Goal: Browse casually: Explore the website without a specific task or goal

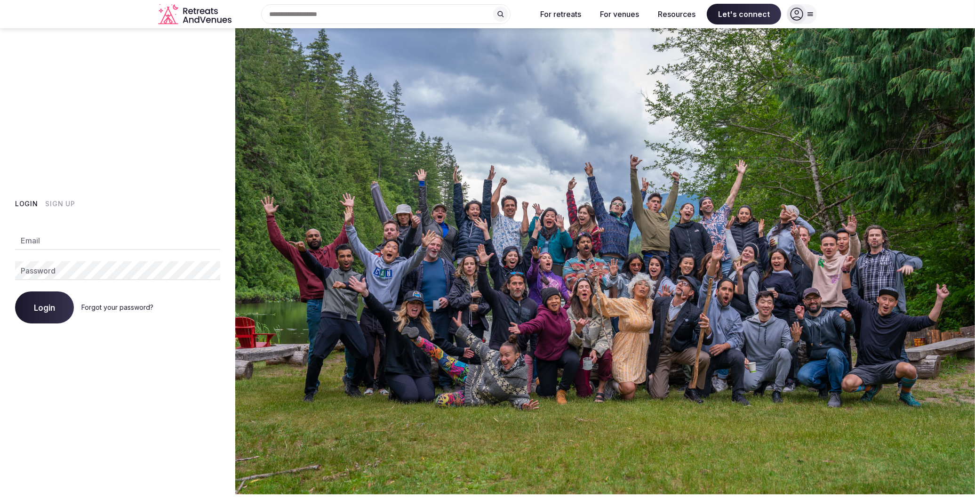
click at [57, 242] on input "Email" at bounding box center [117, 240] width 205 height 19
click at [87, 242] on input "**********" at bounding box center [117, 240] width 205 height 19
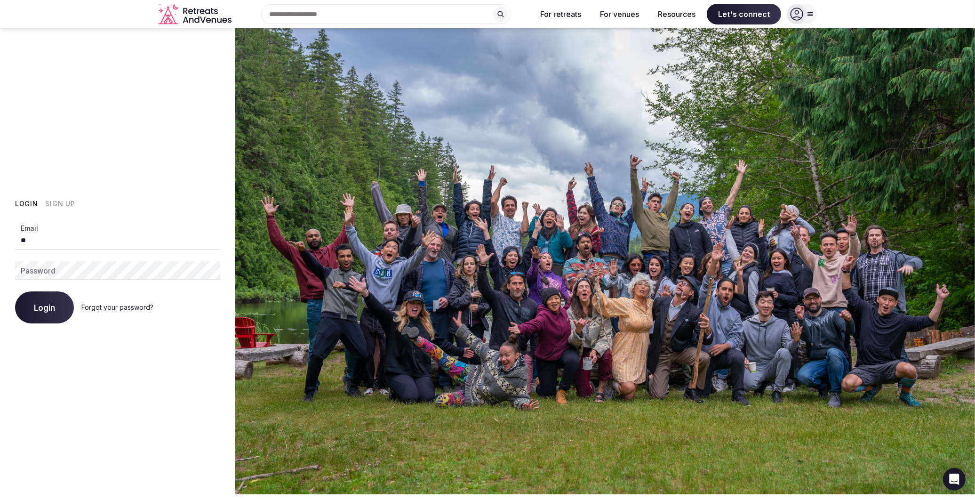
type input "**********"
click at [15, 291] on button "Login" at bounding box center [44, 307] width 59 height 32
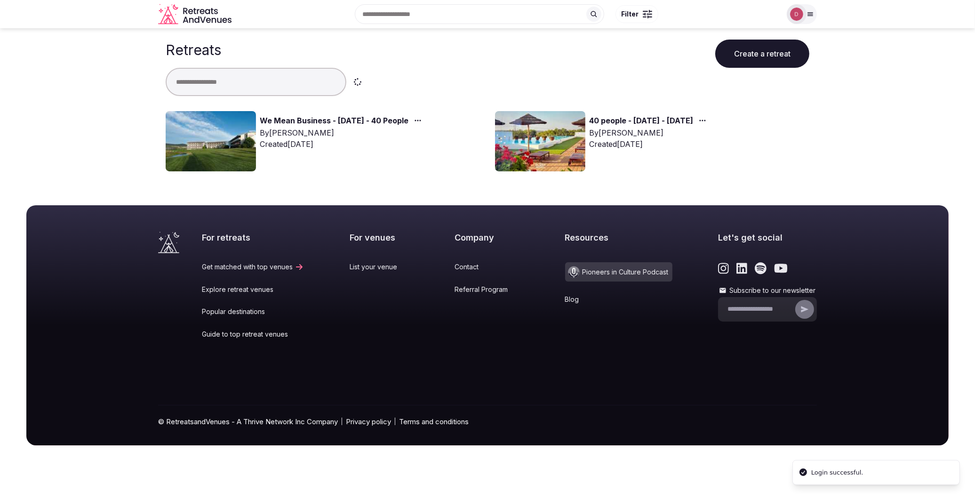
click at [438, 15] on input "text" at bounding box center [479, 14] width 249 height 20
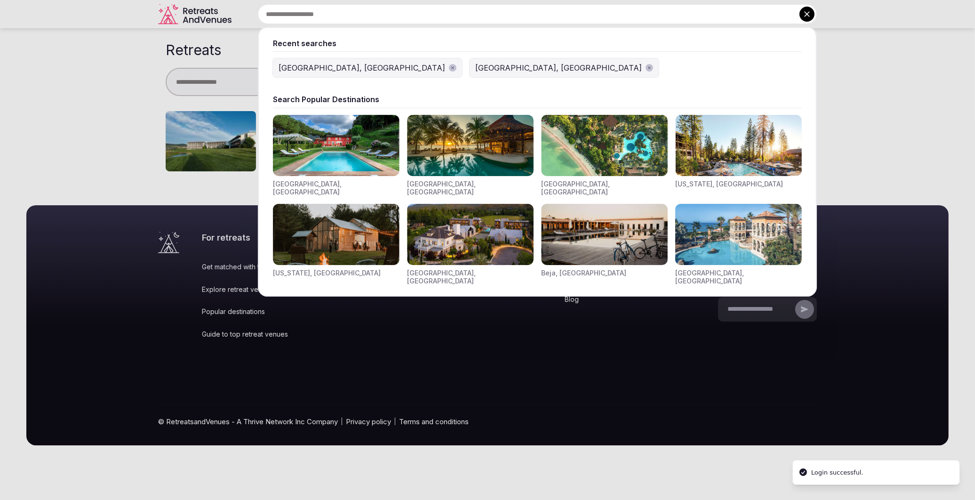
click at [294, 72] on div "[GEOGRAPHIC_DATA], [GEOGRAPHIC_DATA]" at bounding box center [362, 67] width 167 height 11
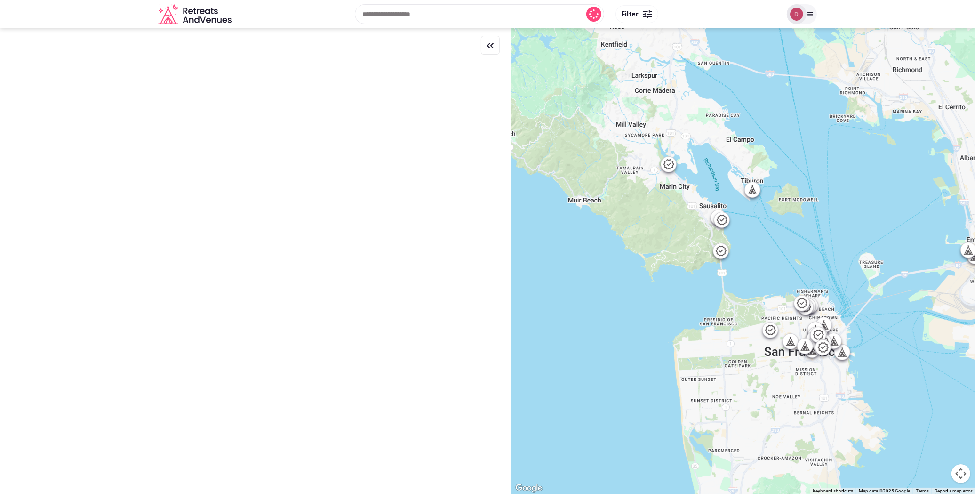
drag, startPoint x: 731, startPoint y: 140, endPoint x: 766, endPoint y: 306, distance: 169.4
click at [766, 306] on div at bounding box center [743, 261] width 464 height 466
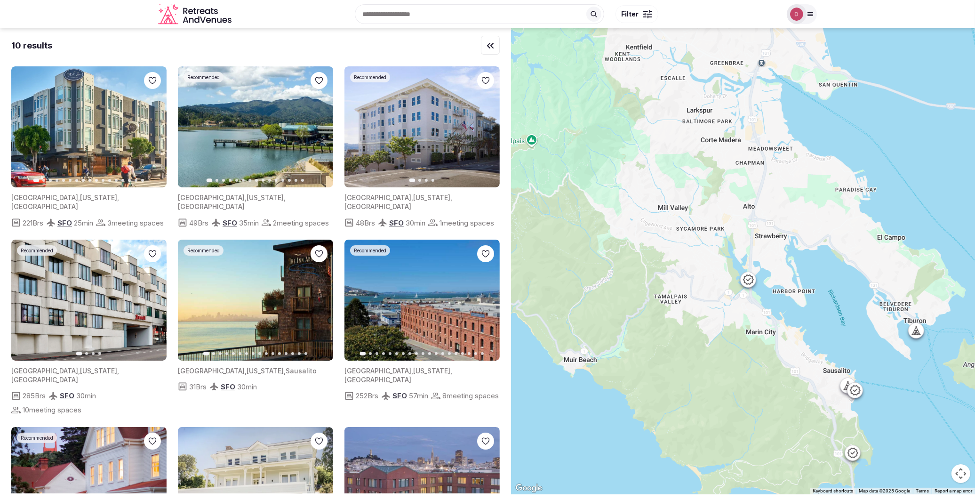
drag, startPoint x: 742, startPoint y: 125, endPoint x: 808, endPoint y: 261, distance: 151.1
click at [808, 261] on div at bounding box center [743, 261] width 464 height 466
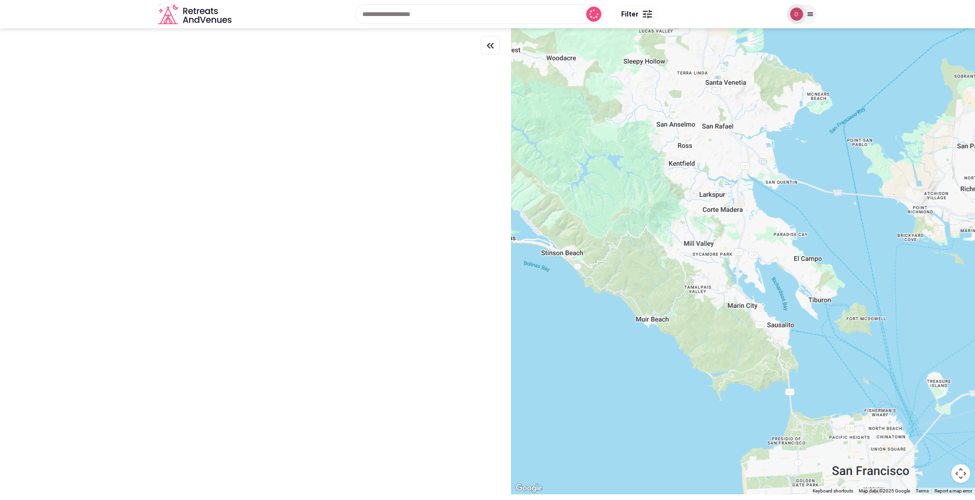
drag, startPoint x: 690, startPoint y: 161, endPoint x: 750, endPoint y: 284, distance: 136.6
click at [750, 284] on div at bounding box center [743, 261] width 464 height 466
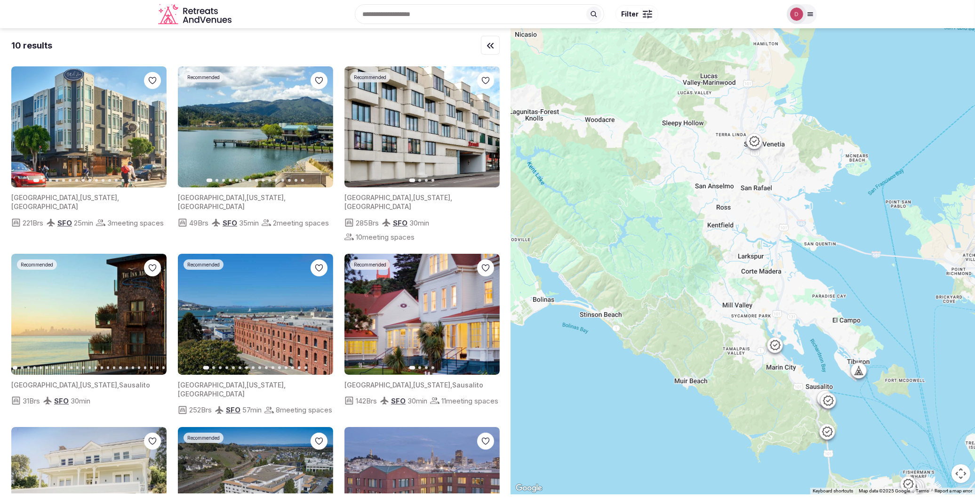
click at [759, 146] on icon at bounding box center [754, 141] width 11 height 11
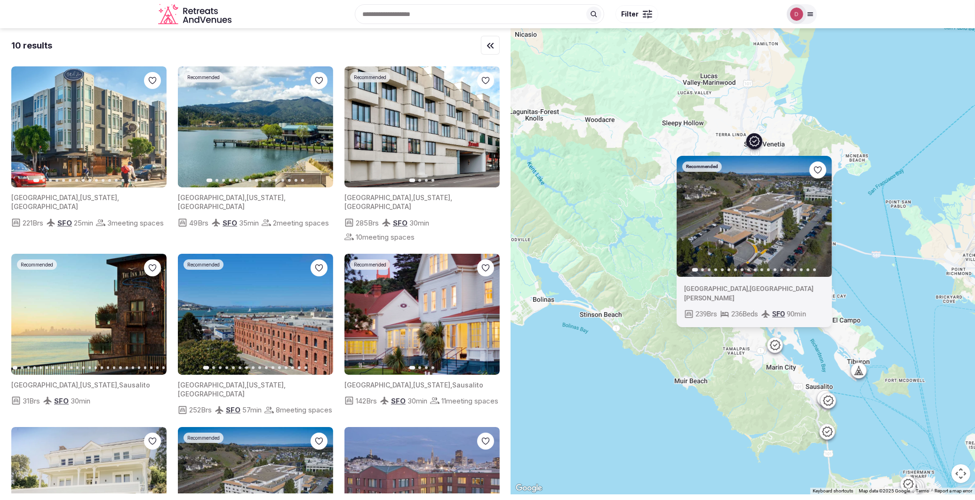
click at [820, 120] on div "Recommended Previous slide Next slide [GEOGRAPHIC_DATA] , [GEOGRAPHIC_DATA][PER…" at bounding box center [743, 261] width 464 height 466
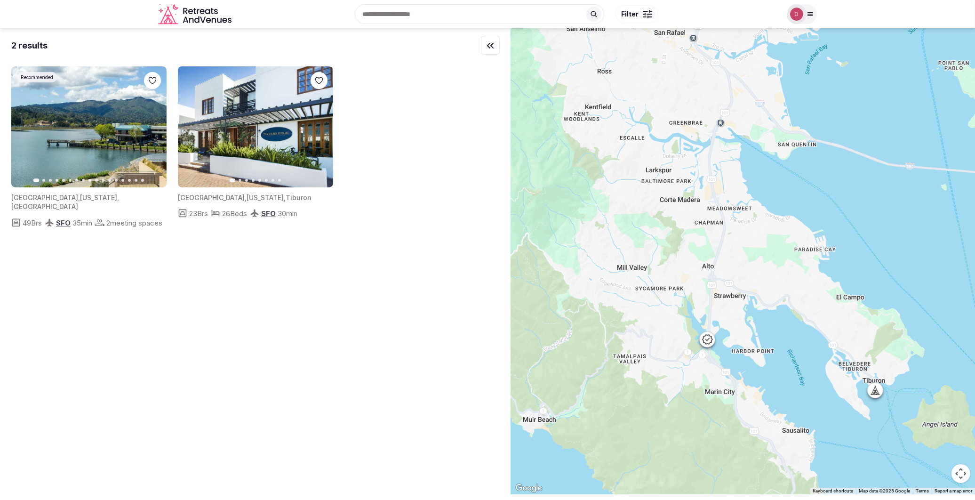
drag, startPoint x: 812, startPoint y: 304, endPoint x: 775, endPoint y: 208, distance: 103.2
click at [775, 208] on div at bounding box center [743, 261] width 464 height 466
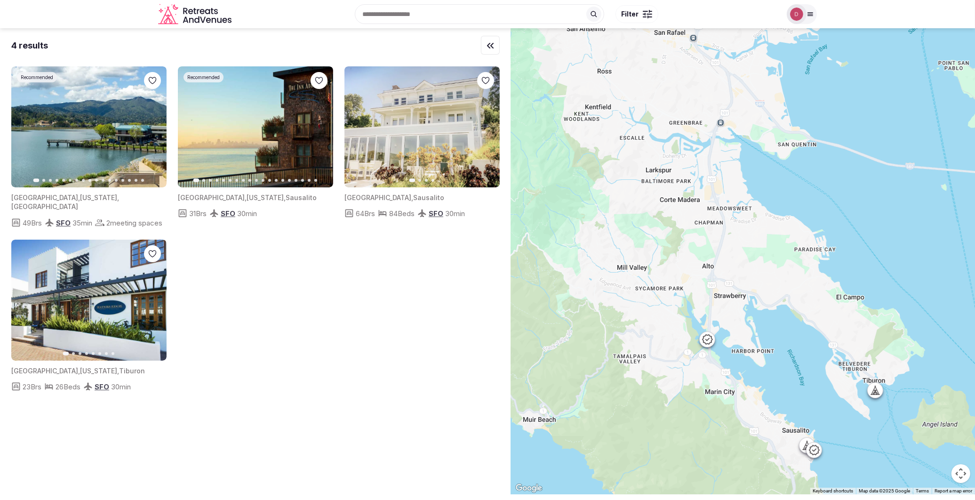
click at [713, 340] on icon at bounding box center [707, 339] width 11 height 11
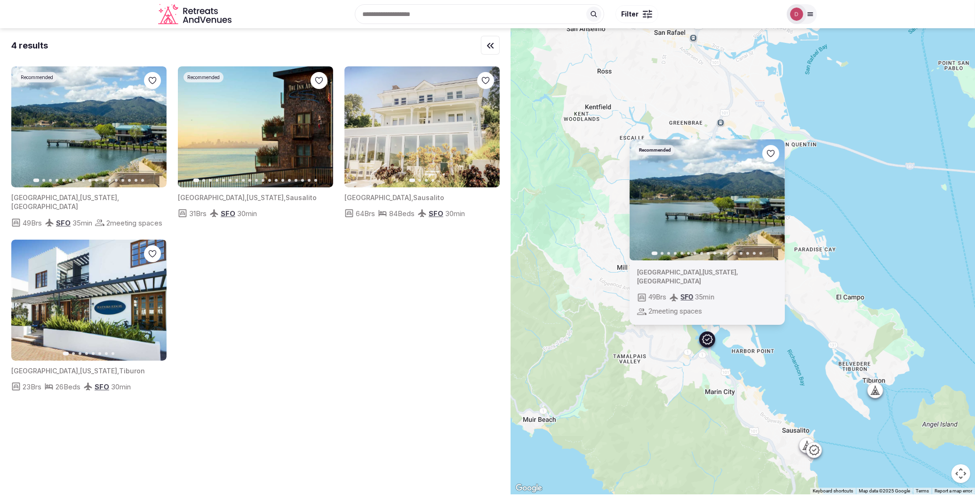
click at [775, 203] on icon "button" at bounding box center [772, 200] width 8 height 8
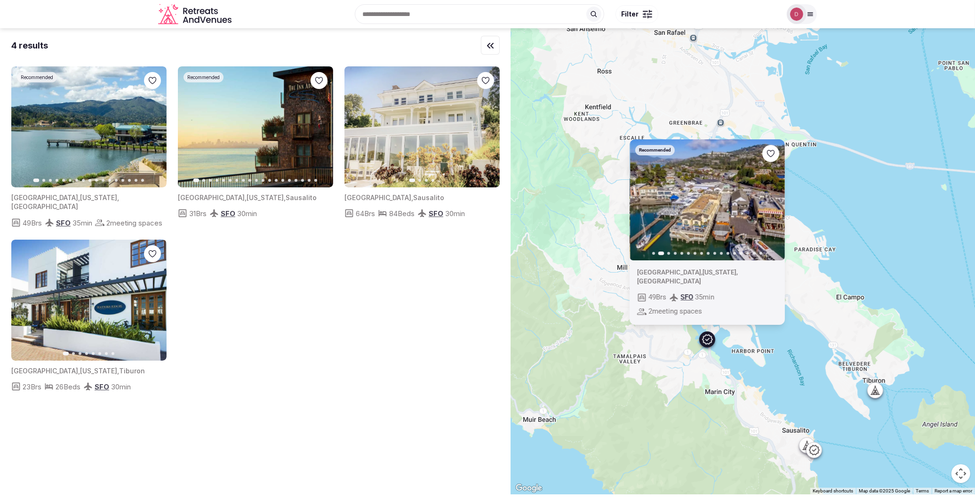
click at [775, 203] on icon "button" at bounding box center [772, 200] width 8 height 8
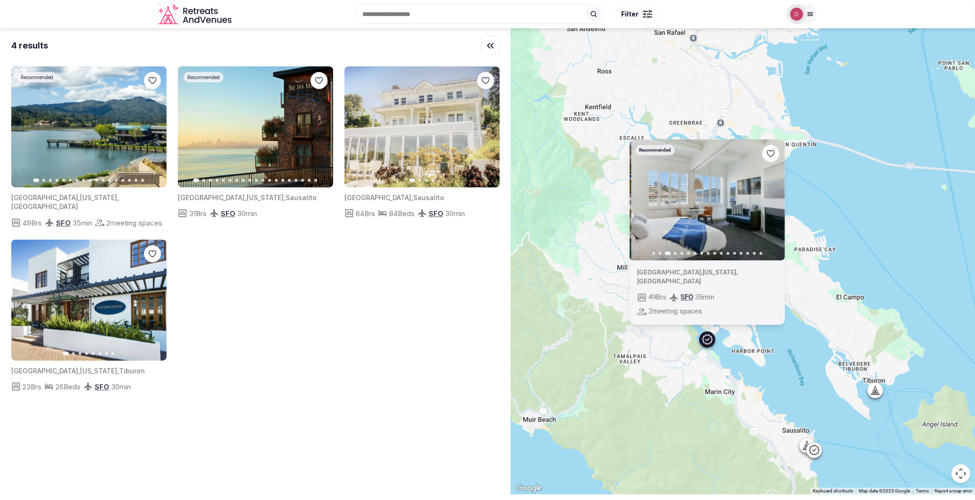
click at [775, 203] on icon "button" at bounding box center [772, 200] width 8 height 8
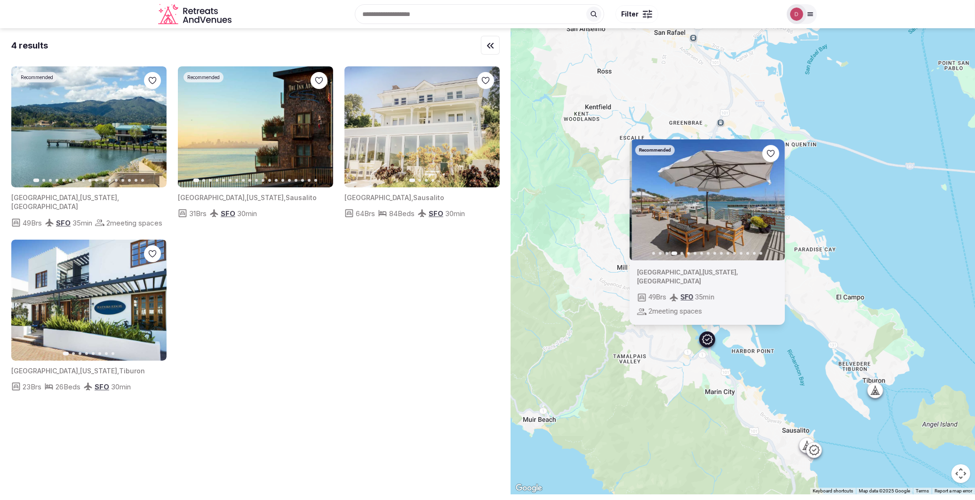
click at [775, 203] on icon "button" at bounding box center [772, 200] width 8 height 8
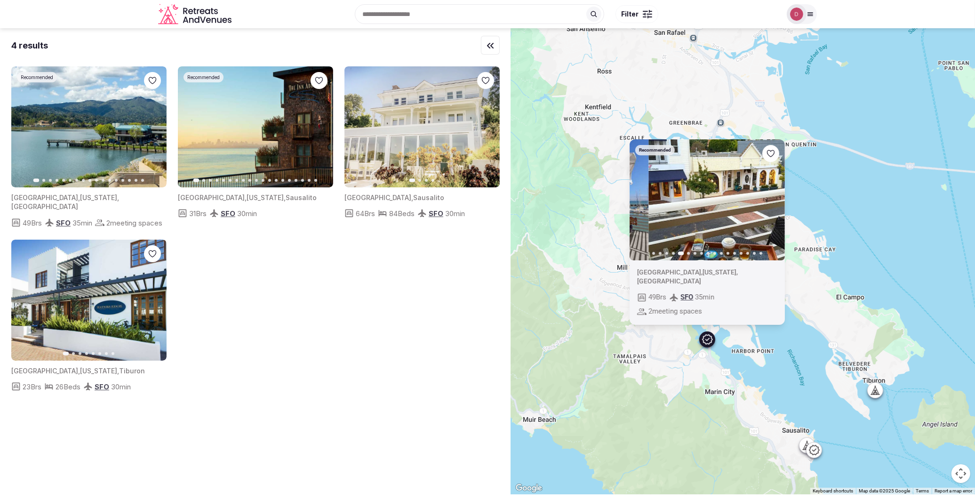
click at [775, 203] on icon "button" at bounding box center [772, 200] width 8 height 8
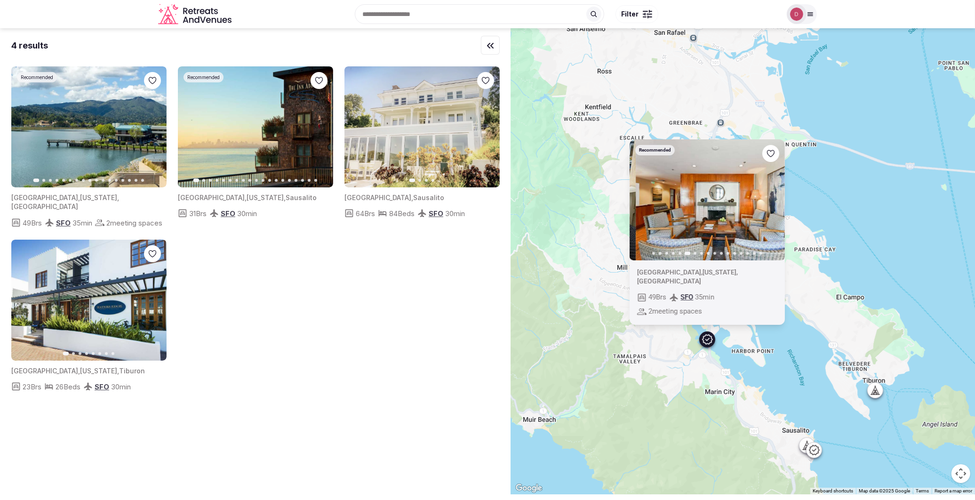
click at [775, 203] on icon "button" at bounding box center [772, 200] width 8 height 8
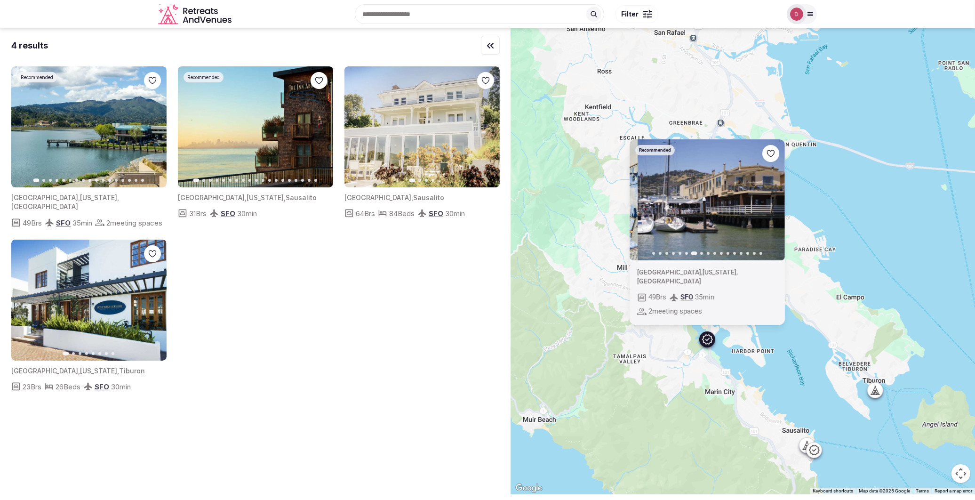
click at [775, 203] on icon "button" at bounding box center [772, 200] width 8 height 8
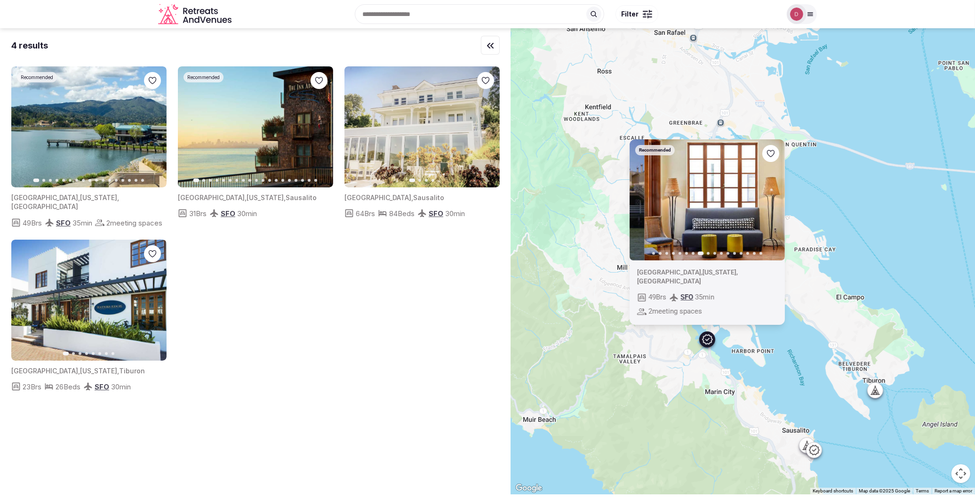
click at [775, 203] on icon "button" at bounding box center [772, 200] width 8 height 8
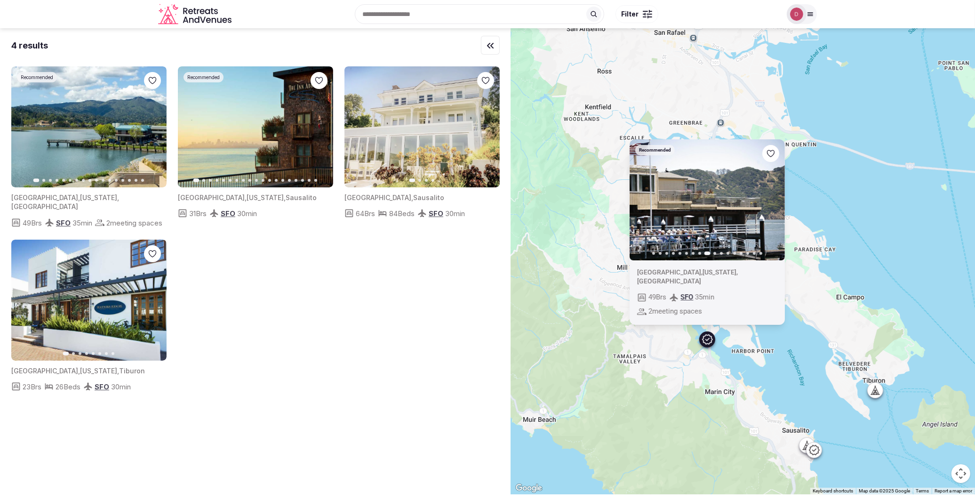
click at [779, 398] on div "Recommended Previous slide Next slide [GEOGRAPHIC_DATA] , [US_STATE] , [GEOGRAP…" at bounding box center [743, 261] width 464 height 466
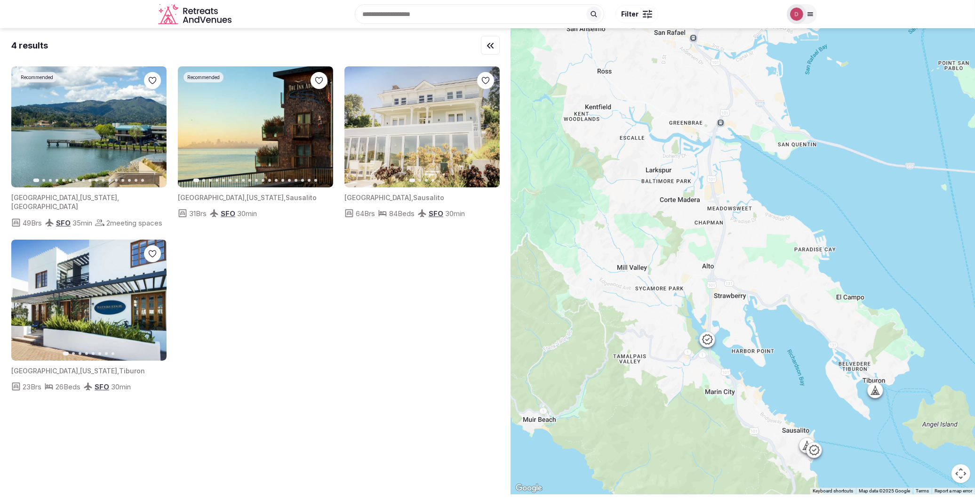
click at [779, 398] on div "Recommended Previous slide Next slide [GEOGRAPHIC_DATA] , [US_STATE] , [GEOGRAP…" at bounding box center [743, 261] width 464 height 466
click at [880, 386] on icon at bounding box center [875, 389] width 9 height 9
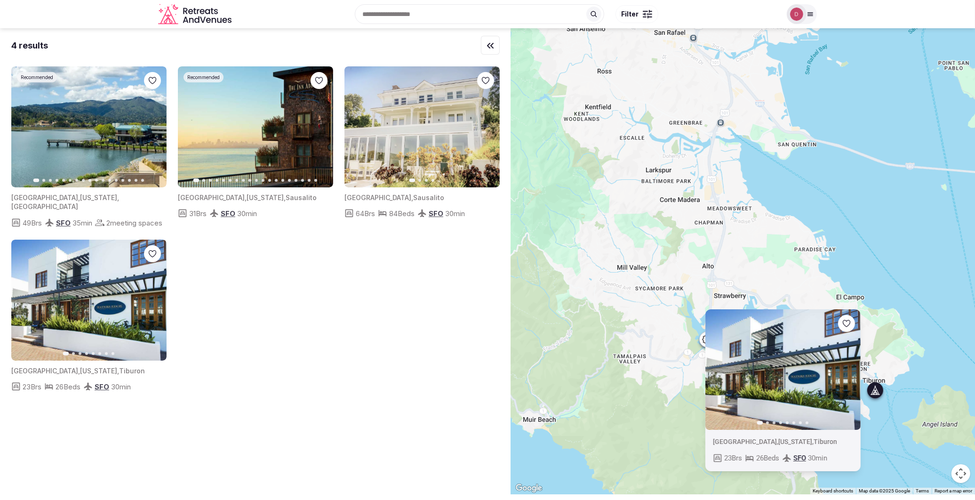
click at [855, 373] on button "Next slide" at bounding box center [847, 369] width 15 height 15
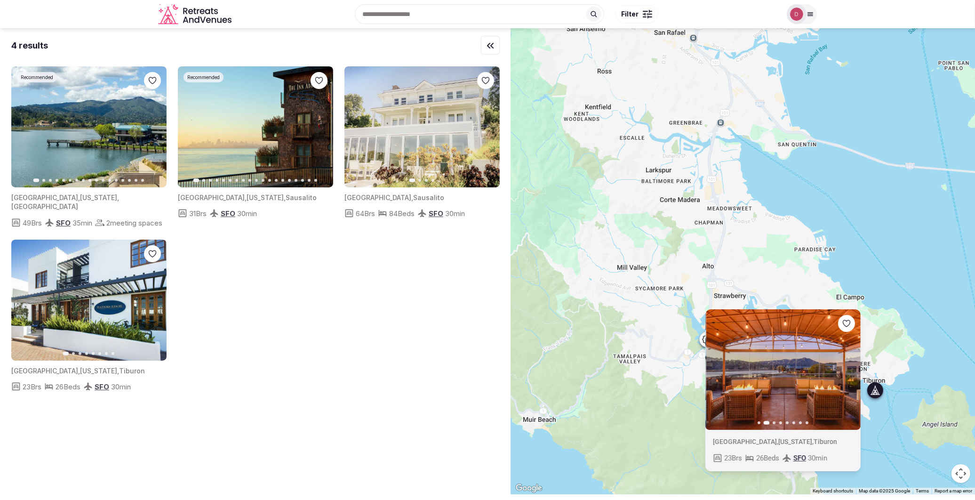
click at [855, 373] on button "Next slide" at bounding box center [847, 369] width 15 height 15
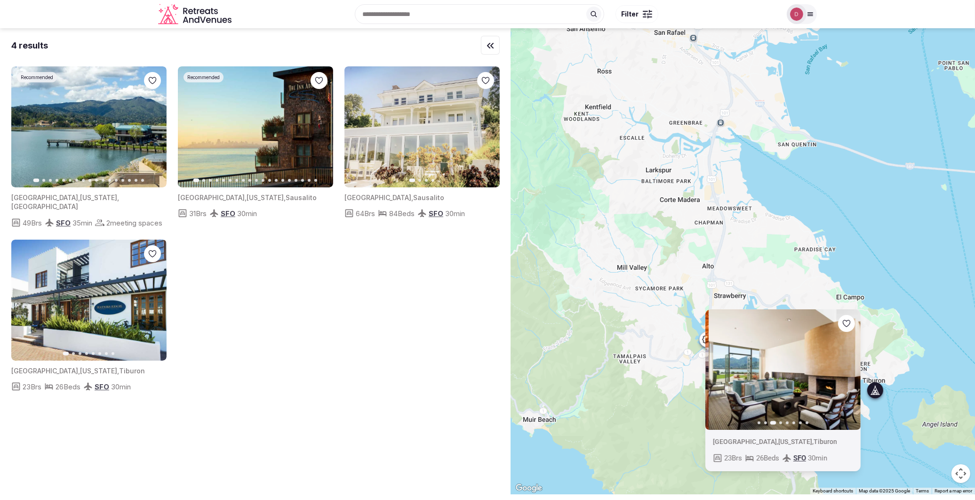
click at [855, 373] on button "Next slide" at bounding box center [847, 369] width 15 height 15
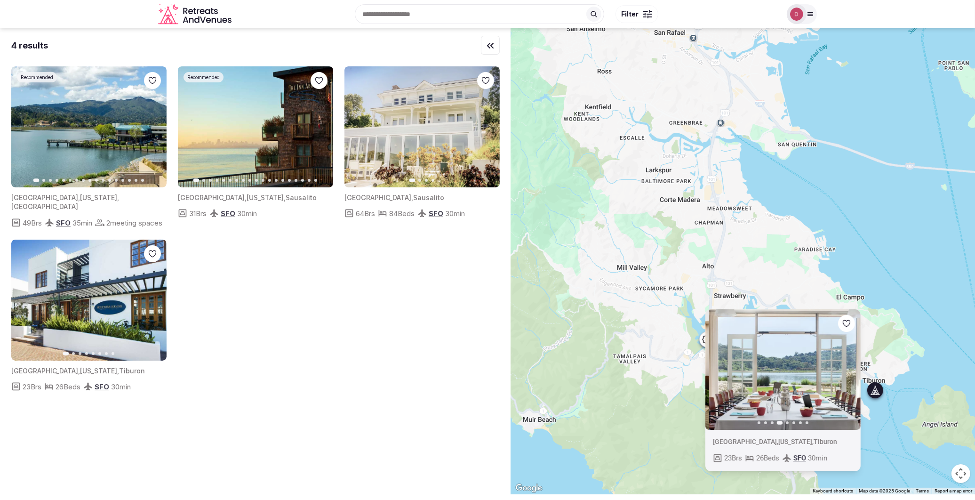
click at [855, 373] on button "Next slide" at bounding box center [847, 369] width 15 height 15
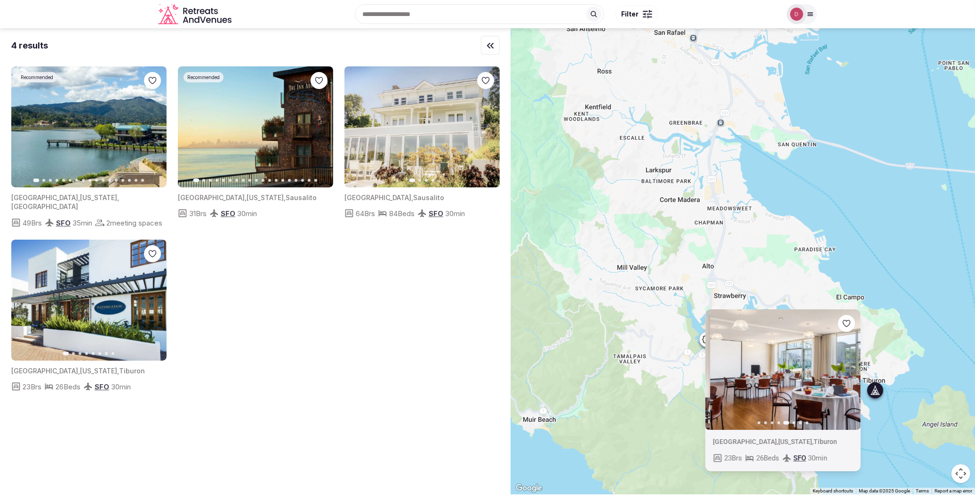
click at [855, 373] on button "Next slide" at bounding box center [847, 369] width 15 height 15
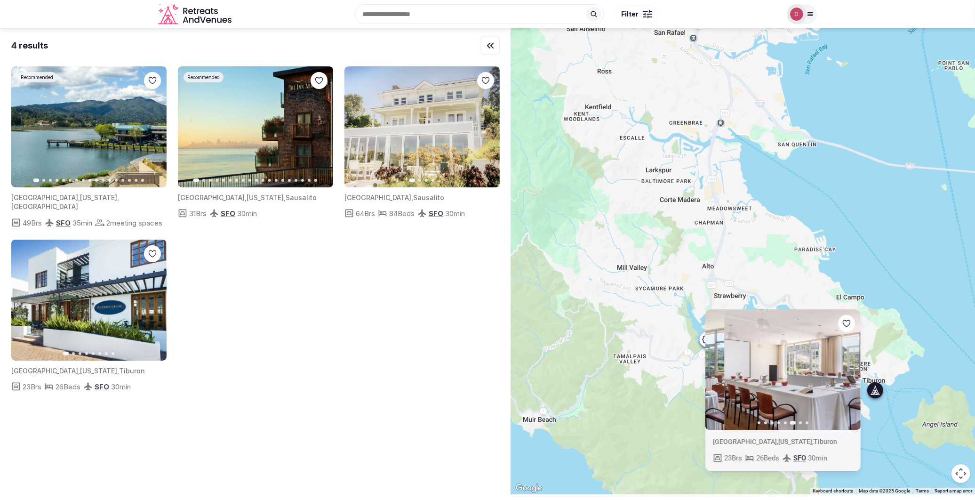
click at [855, 373] on button "Next slide" at bounding box center [847, 369] width 15 height 15
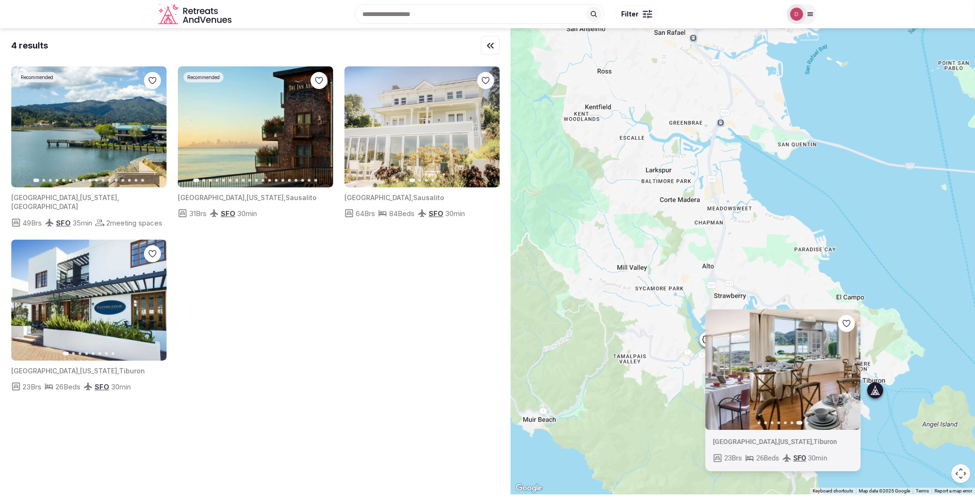
click at [855, 373] on button "Next slide" at bounding box center [847, 369] width 15 height 15
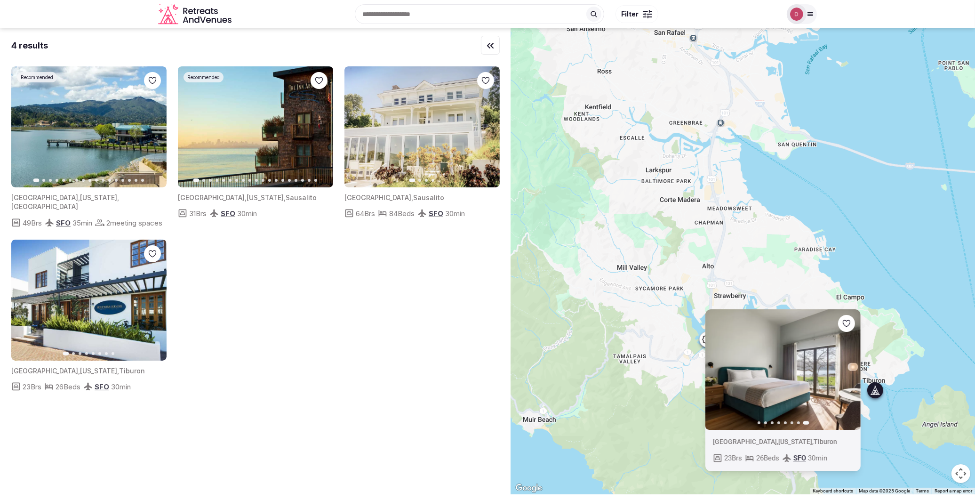
click at [720, 366] on icon "button" at bounding box center [718, 369] width 4 height 7
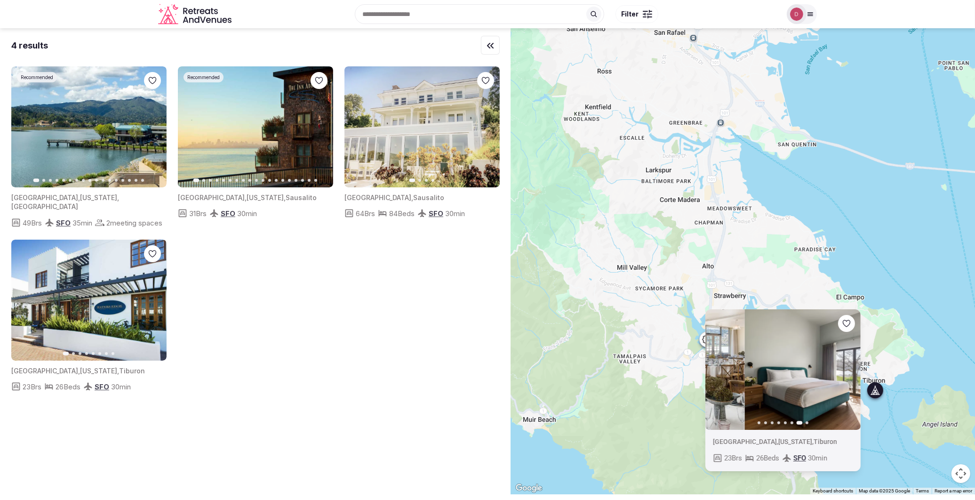
click at [720, 366] on icon "button" at bounding box center [718, 369] width 4 height 7
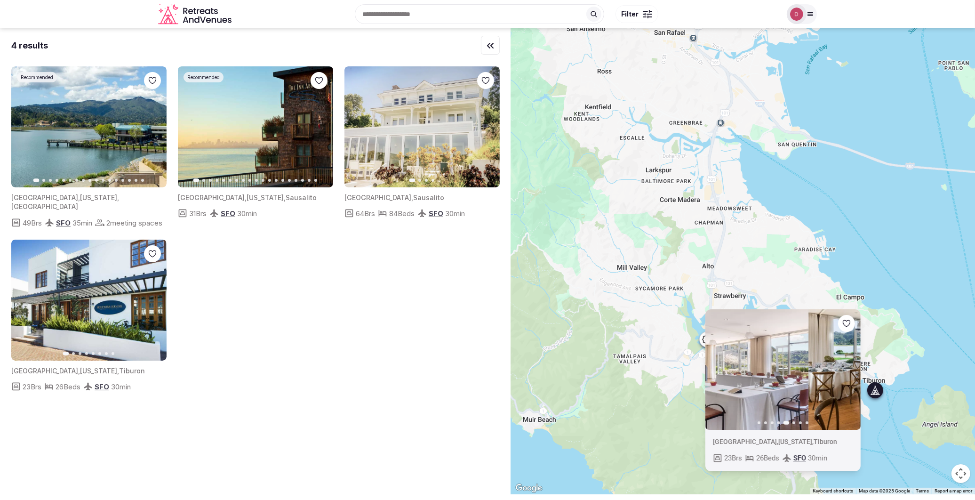
click at [720, 366] on icon "button" at bounding box center [718, 369] width 4 height 7
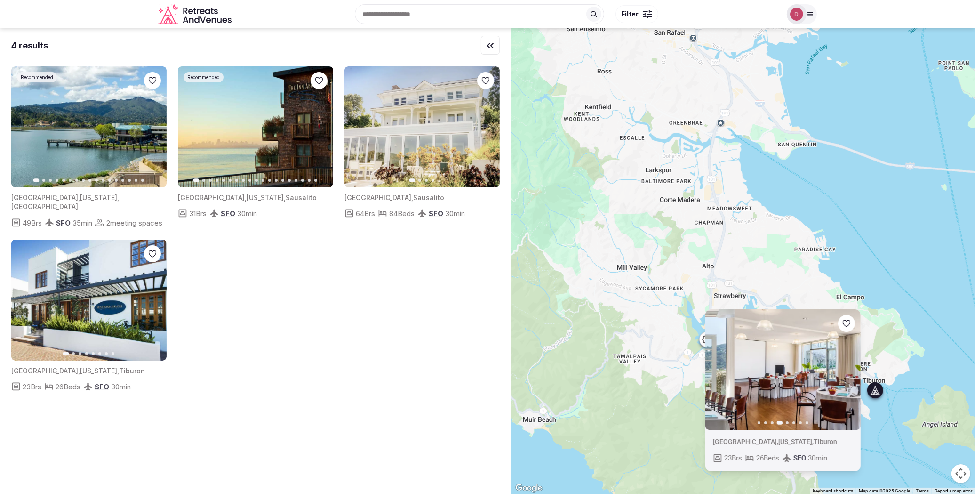
click at [720, 366] on icon "button" at bounding box center [718, 369] width 4 height 7
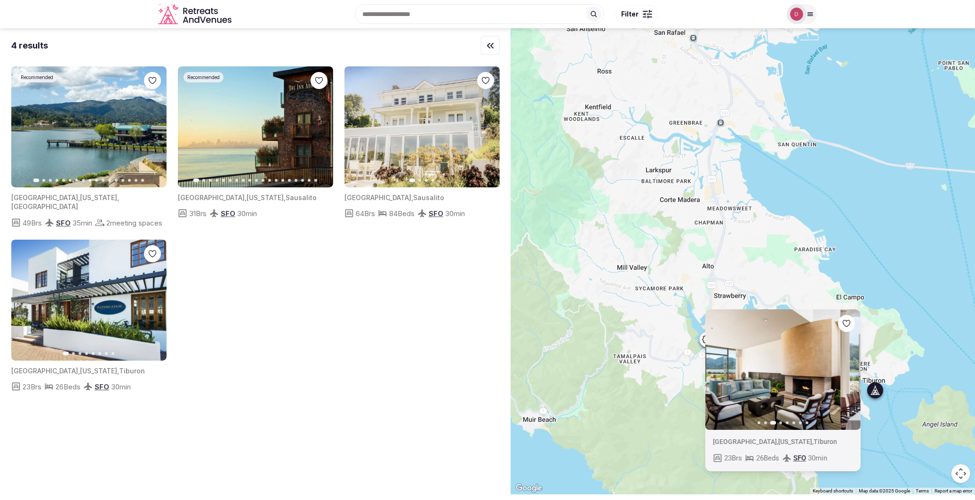
click at [720, 366] on icon "button" at bounding box center [718, 369] width 4 height 7
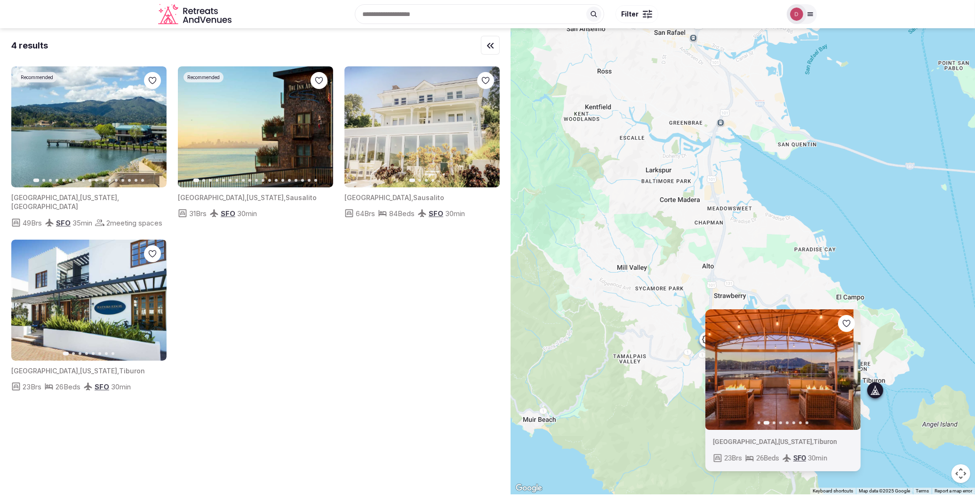
click at [720, 366] on icon "button" at bounding box center [718, 369] width 4 height 7
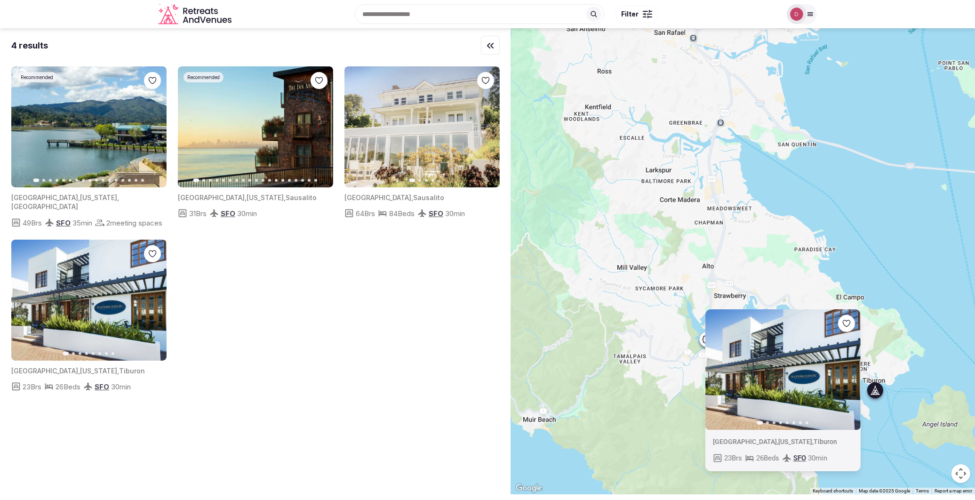
click at [920, 356] on div "Previous slide Next slide [GEOGRAPHIC_DATA] , [US_STATE] , Tiburon 23 Brs 26 Be…" at bounding box center [743, 261] width 464 height 466
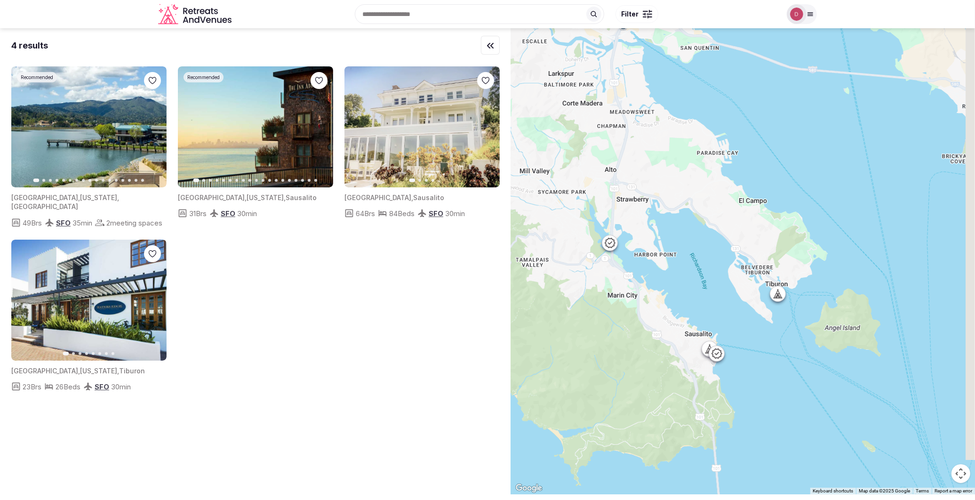
drag, startPoint x: 880, startPoint y: 419, endPoint x: 783, endPoint y: 323, distance: 137.1
click at [783, 323] on div at bounding box center [743, 261] width 464 height 466
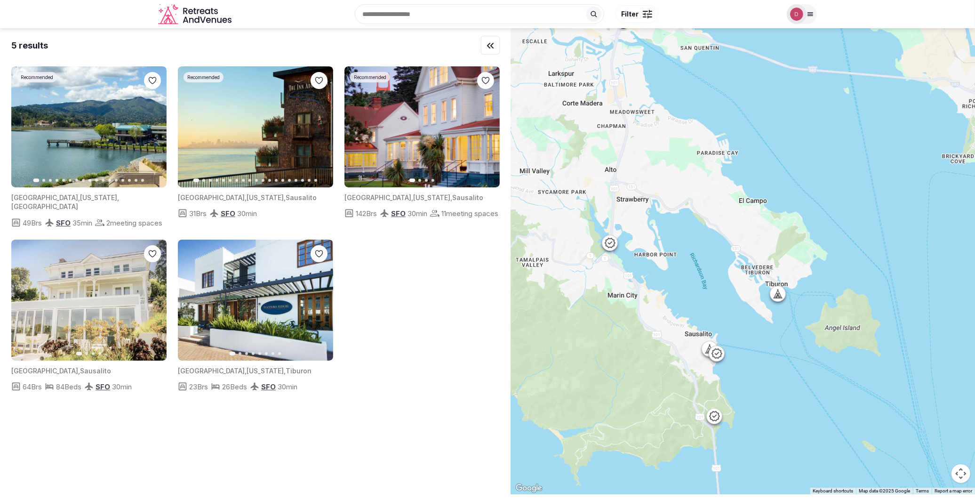
click at [612, 247] on icon at bounding box center [610, 243] width 10 height 10
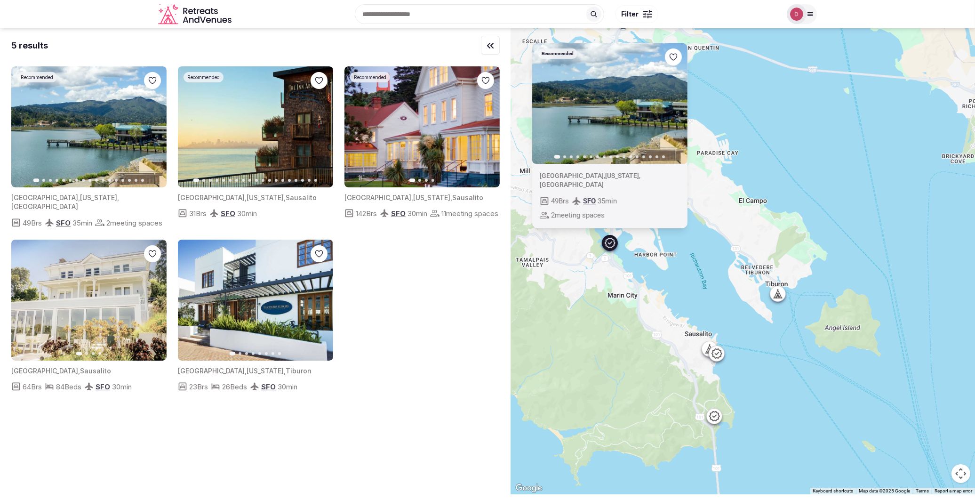
click at [682, 111] on button "Next slide" at bounding box center [674, 103] width 15 height 15
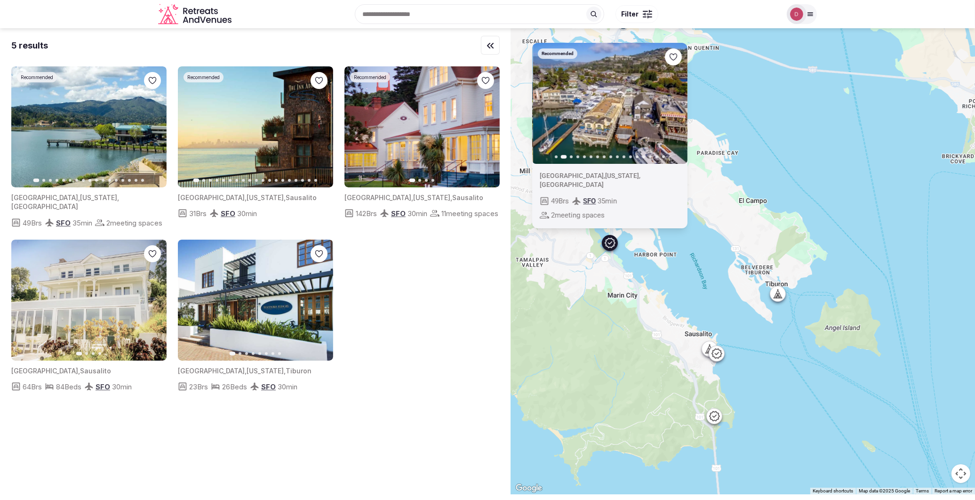
click at [677, 106] on icon "button" at bounding box center [675, 103] width 4 height 7
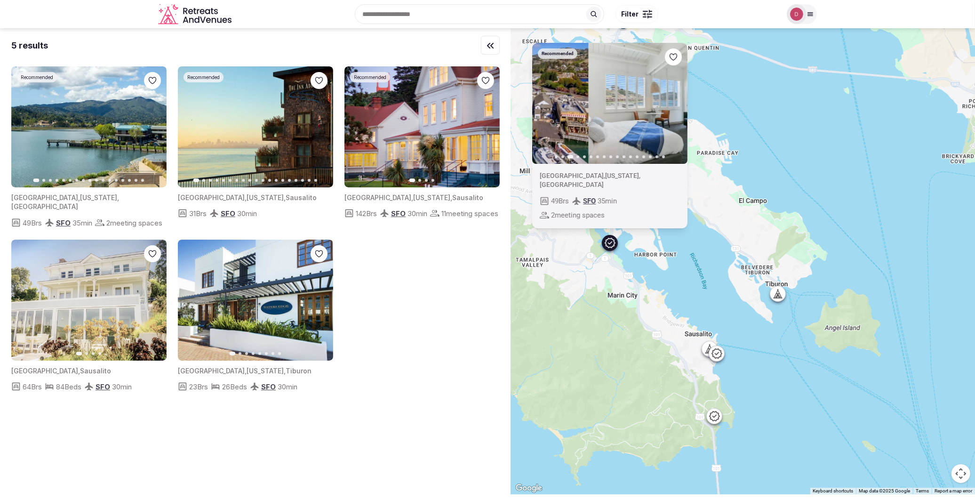
click at [677, 106] on icon "button" at bounding box center [675, 103] width 4 height 7
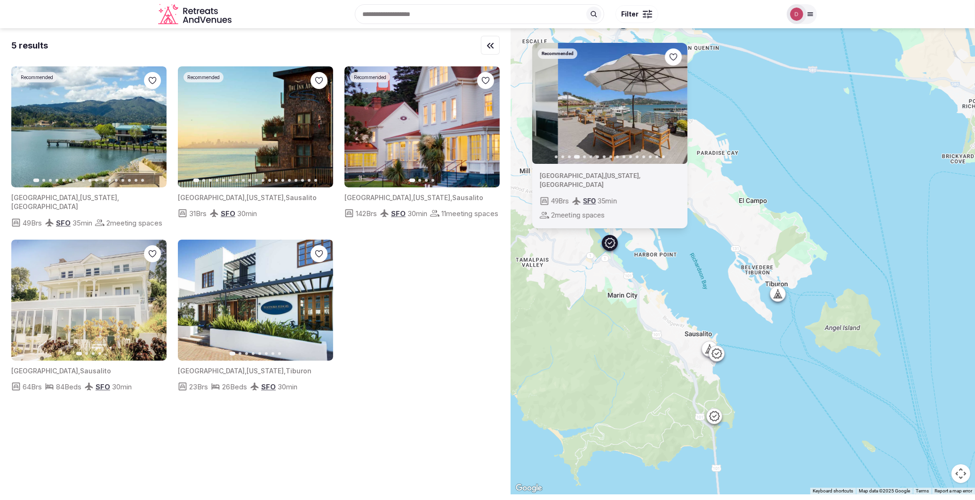
click at [677, 106] on icon "button" at bounding box center [675, 103] width 4 height 7
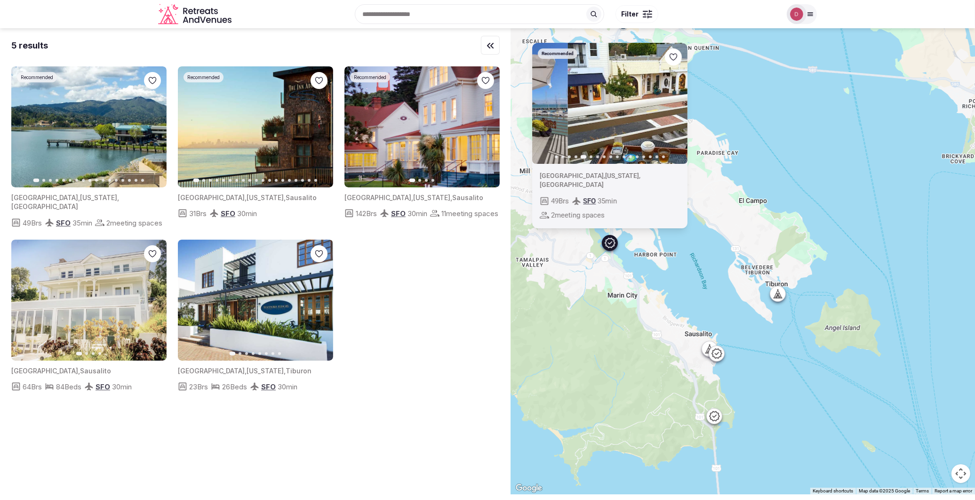
click at [677, 106] on icon "button" at bounding box center [675, 103] width 4 height 7
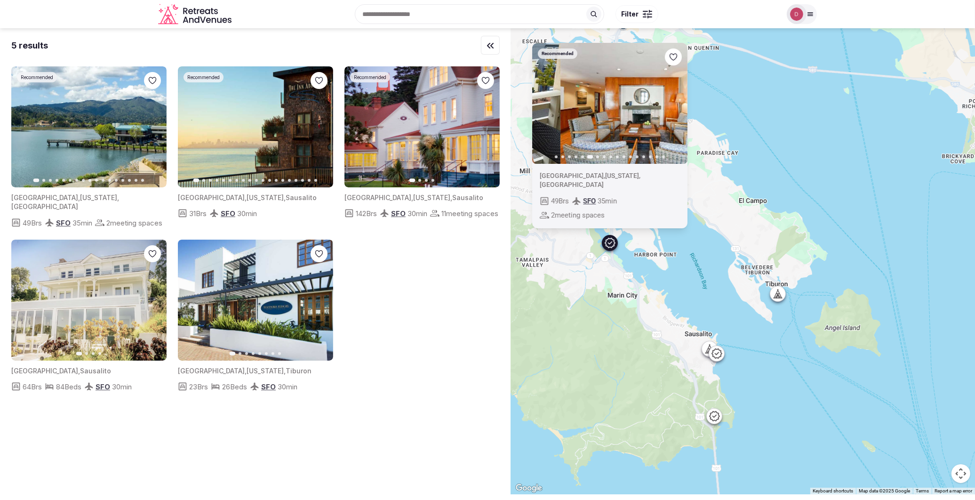
click at [677, 106] on icon "button" at bounding box center [675, 103] width 4 height 7
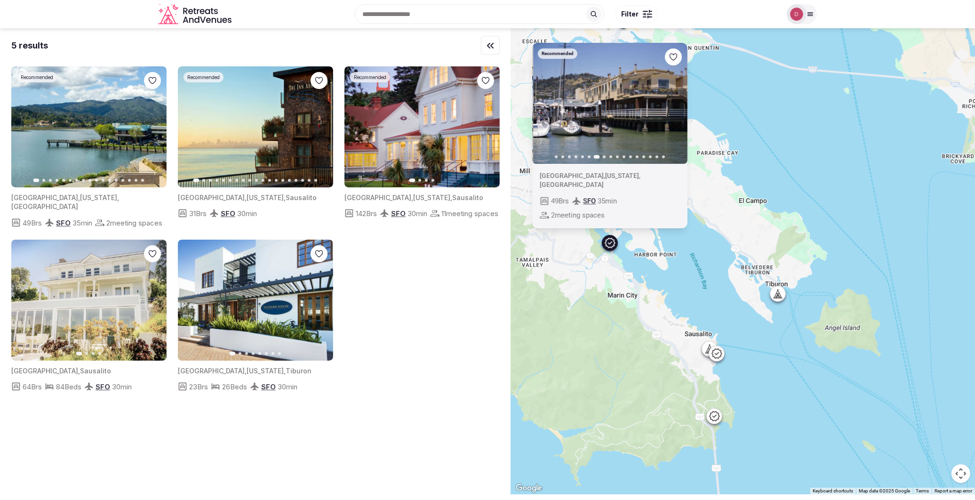
click at [677, 106] on icon "button" at bounding box center [675, 103] width 4 height 7
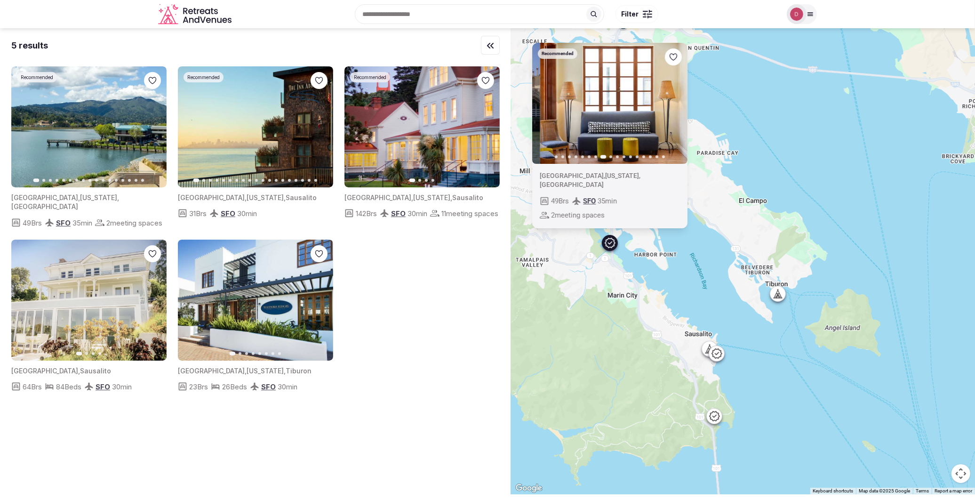
click at [677, 106] on icon "button" at bounding box center [675, 103] width 4 height 7
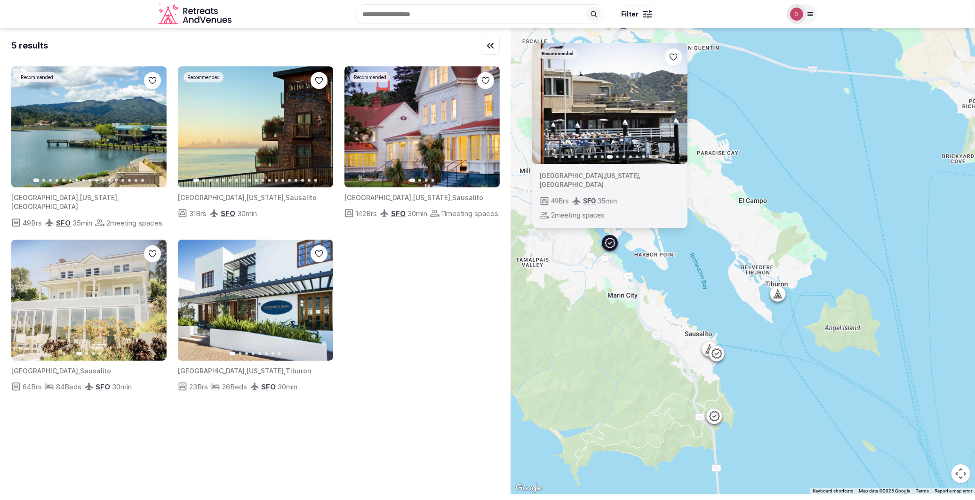
click at [677, 106] on icon "button" at bounding box center [675, 103] width 4 height 7
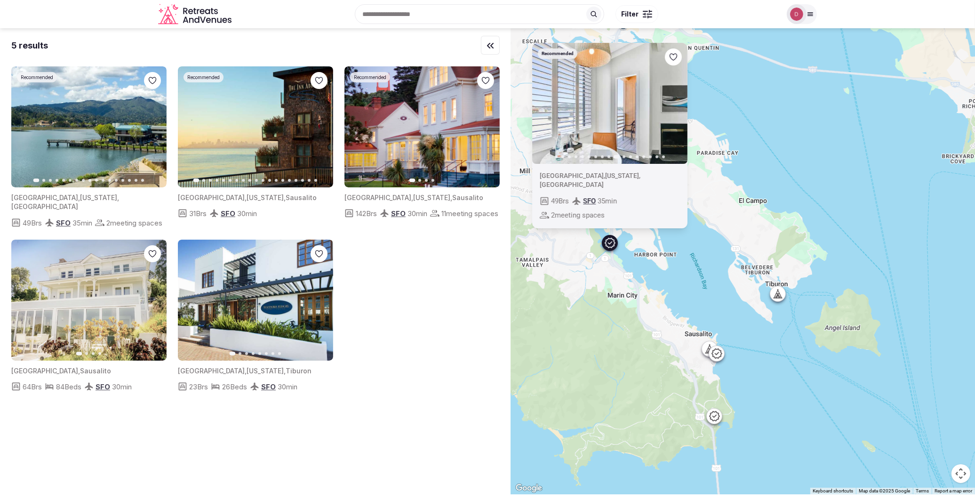
click at [678, 107] on icon "button" at bounding box center [675, 103] width 8 height 8
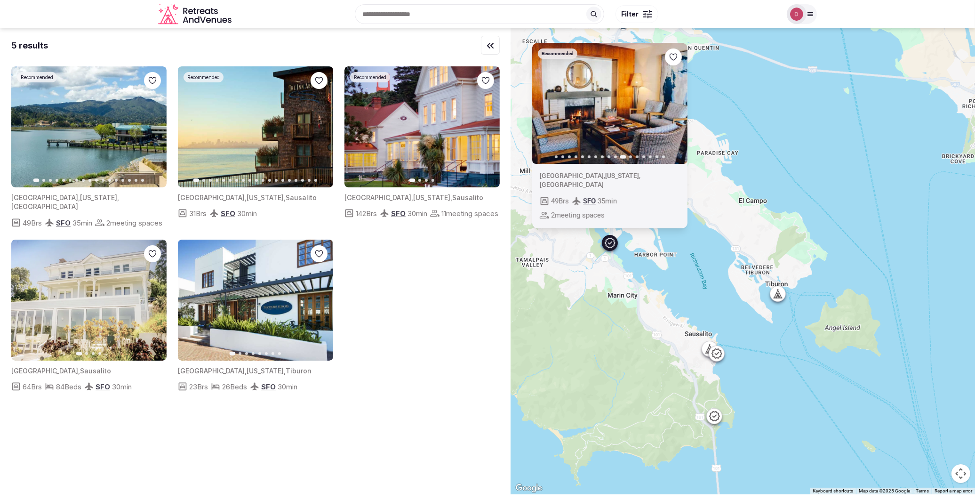
click at [678, 107] on icon "button" at bounding box center [675, 103] width 8 height 8
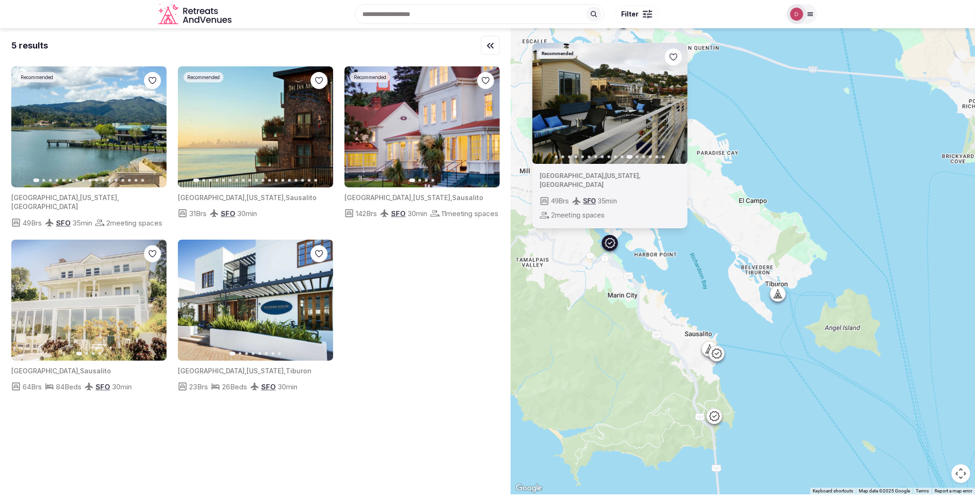
click at [678, 107] on icon "button" at bounding box center [675, 103] width 8 height 8
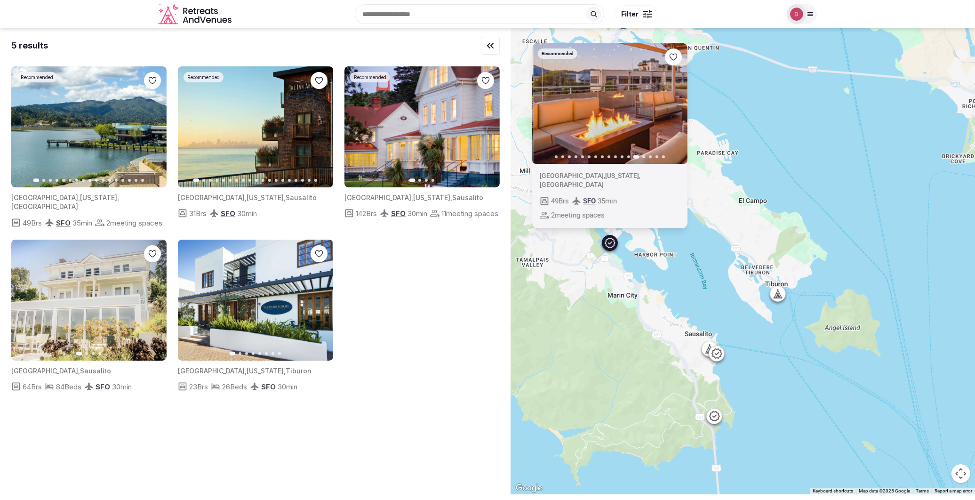
click at [780, 296] on icon at bounding box center [779, 296] width 2 height 3
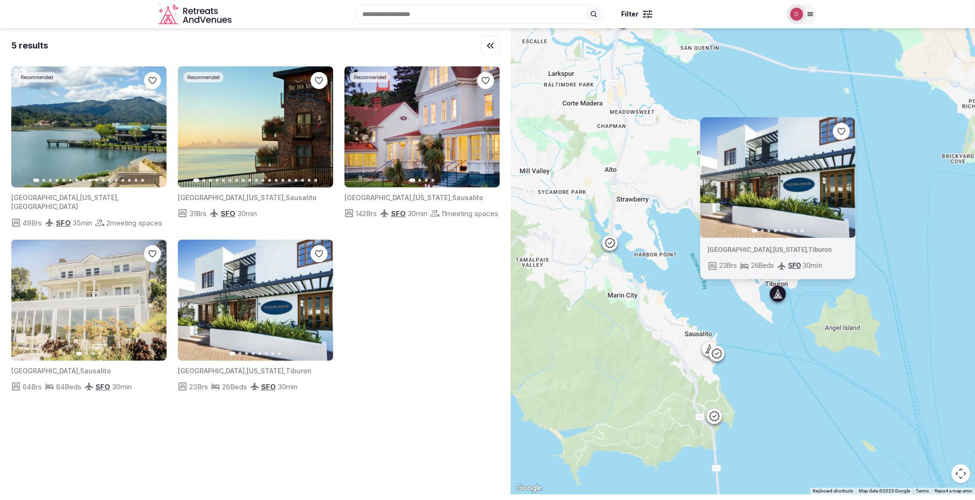
click at [608, 243] on icon at bounding box center [609, 242] width 11 height 11
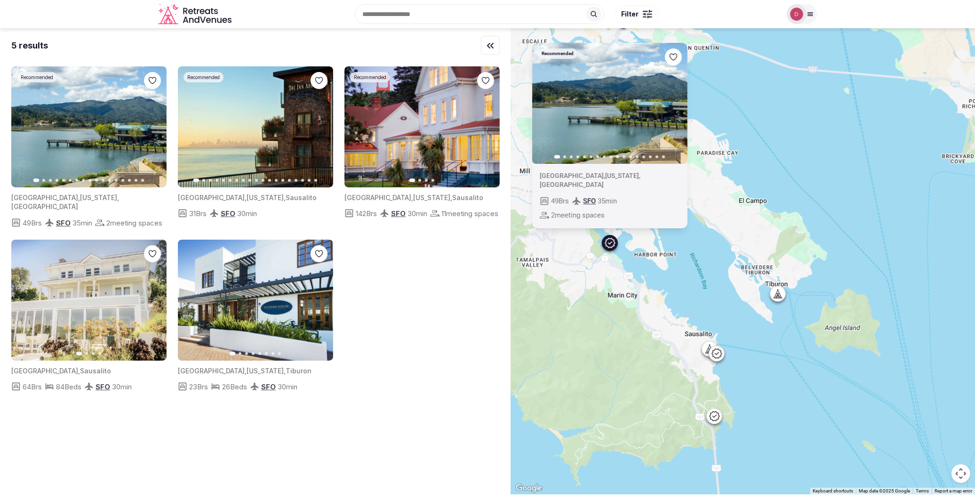
click at [722, 354] on icon at bounding box center [716, 353] width 11 height 11
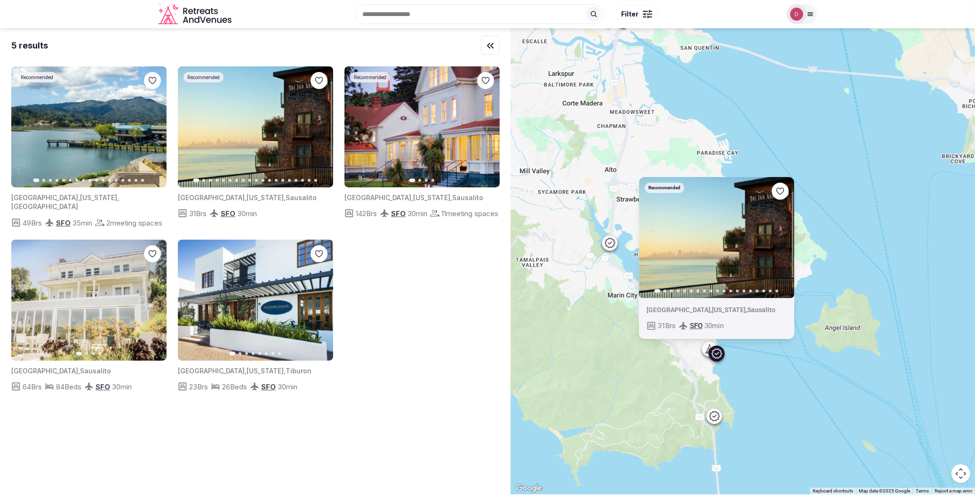
click at [781, 235] on icon "button" at bounding box center [781, 237] width 8 height 8
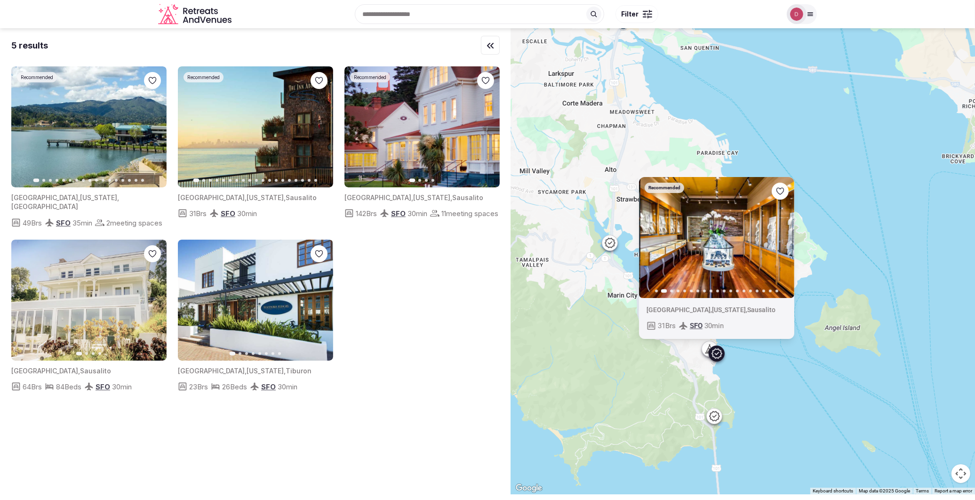
click at [781, 235] on icon "button" at bounding box center [781, 237] width 8 height 8
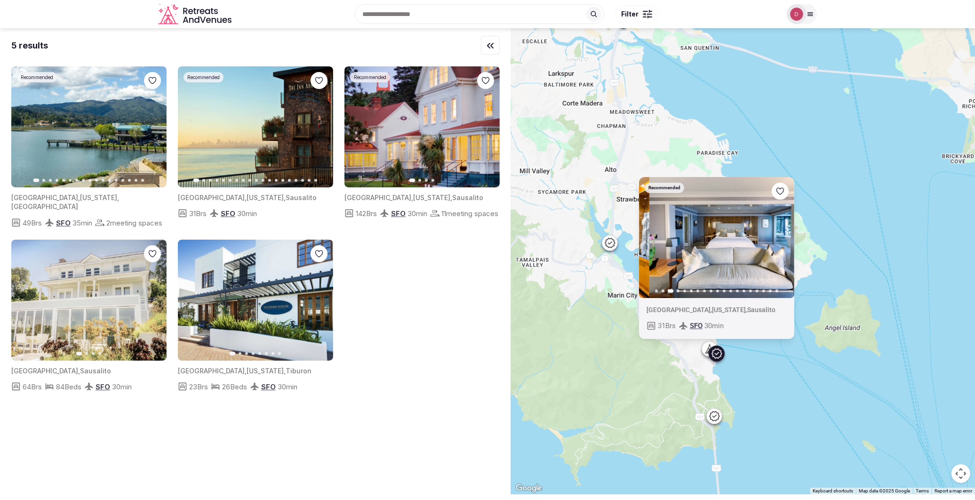
click at [781, 235] on icon "button" at bounding box center [781, 237] width 8 height 8
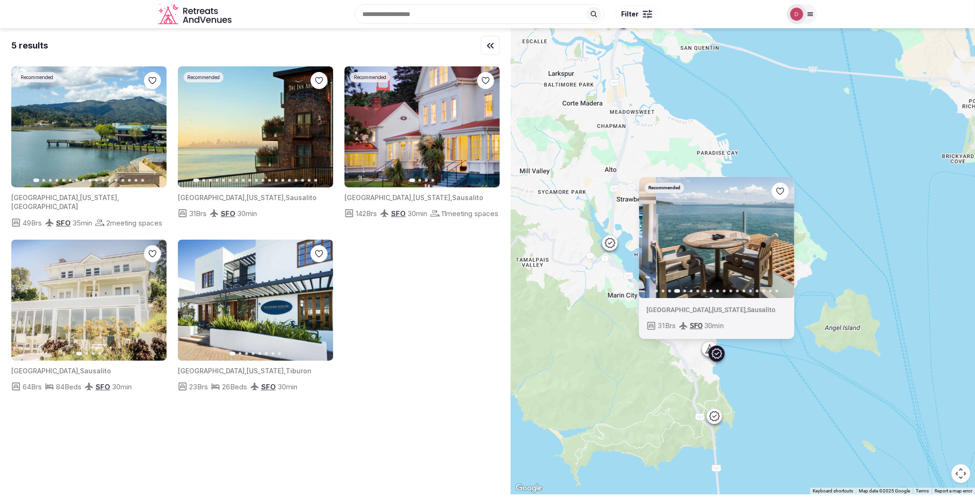
click at [781, 235] on icon "button" at bounding box center [781, 237] width 8 height 8
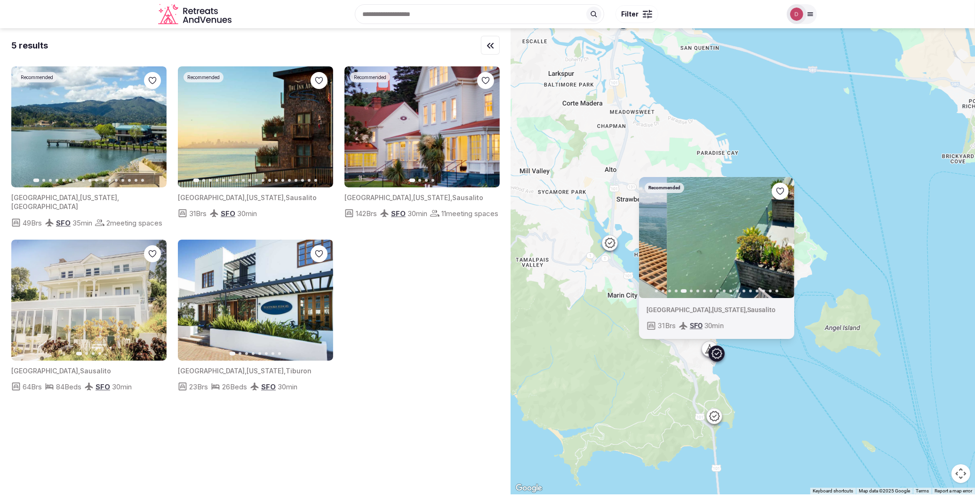
click at [781, 235] on icon "button" at bounding box center [781, 237] width 8 height 8
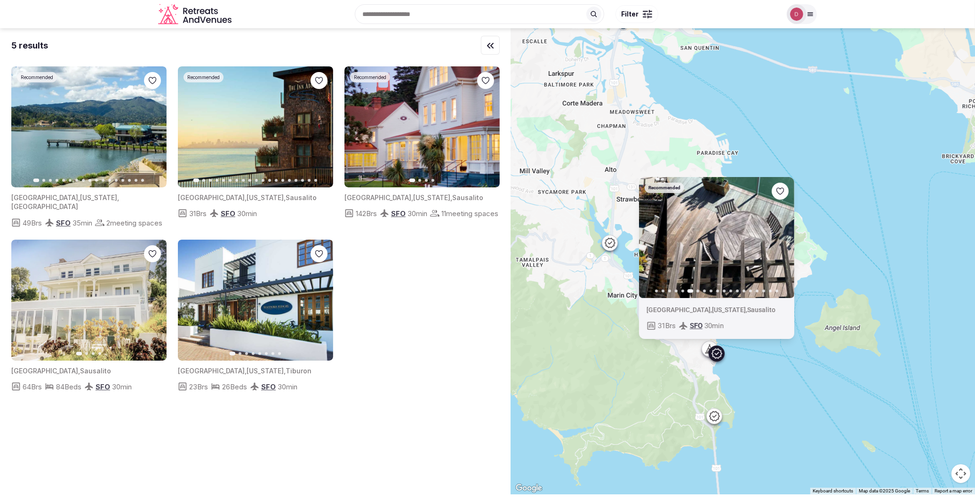
click at [781, 235] on icon "button" at bounding box center [781, 237] width 8 height 8
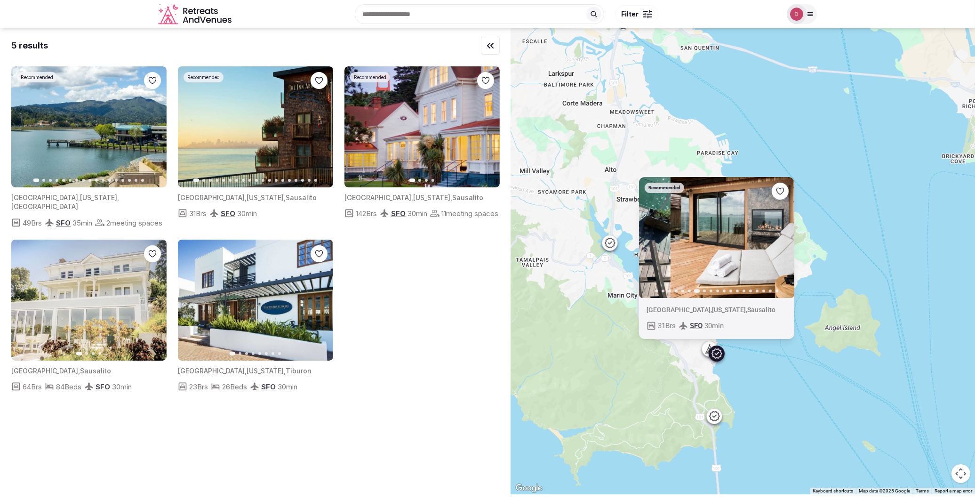
click at [781, 235] on icon "button" at bounding box center [781, 237] width 8 height 8
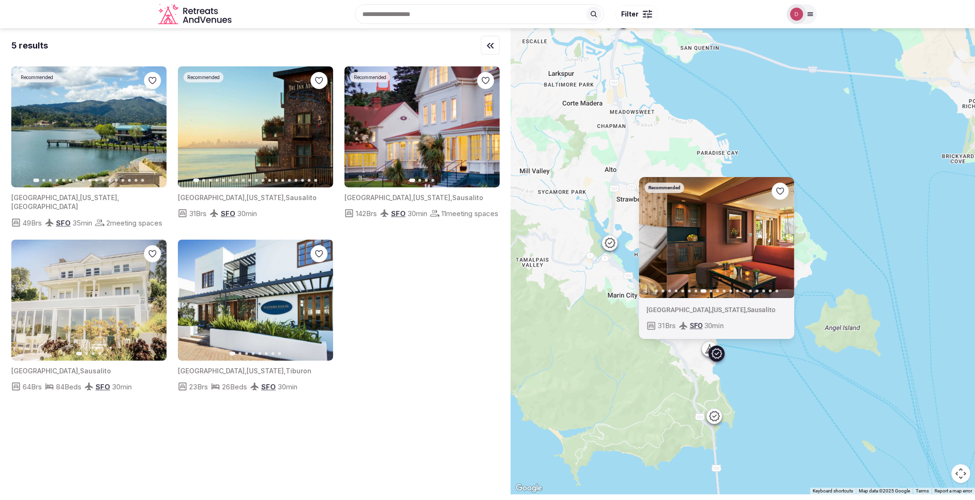
click at [781, 235] on icon "button" at bounding box center [781, 237] width 8 height 8
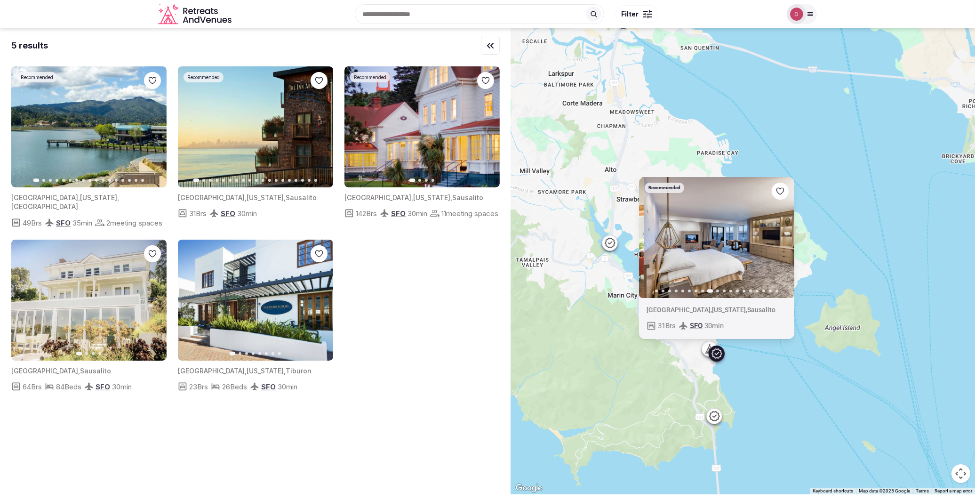
click at [781, 235] on icon "button" at bounding box center [781, 237] width 8 height 8
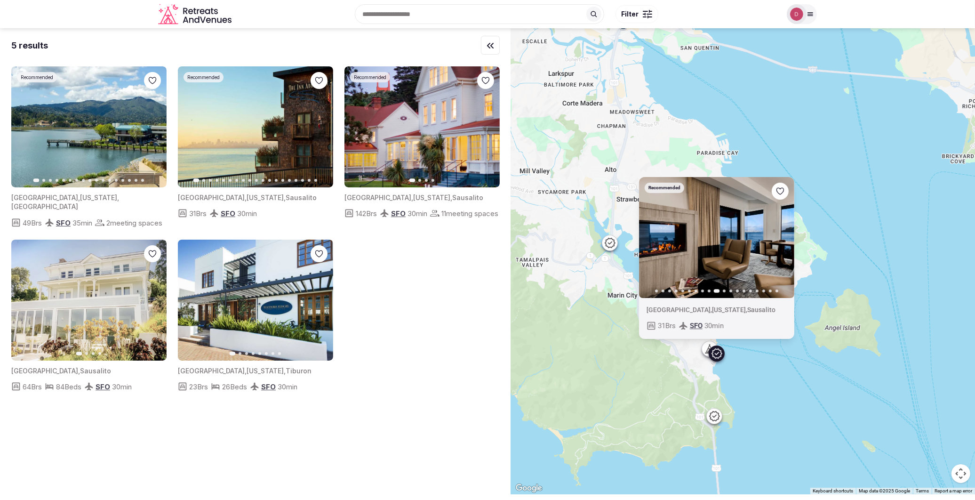
click at [773, 374] on div "Recommended Previous slide Next slide [GEOGRAPHIC_DATA] , [US_STATE] , Sausalit…" at bounding box center [743, 261] width 464 height 466
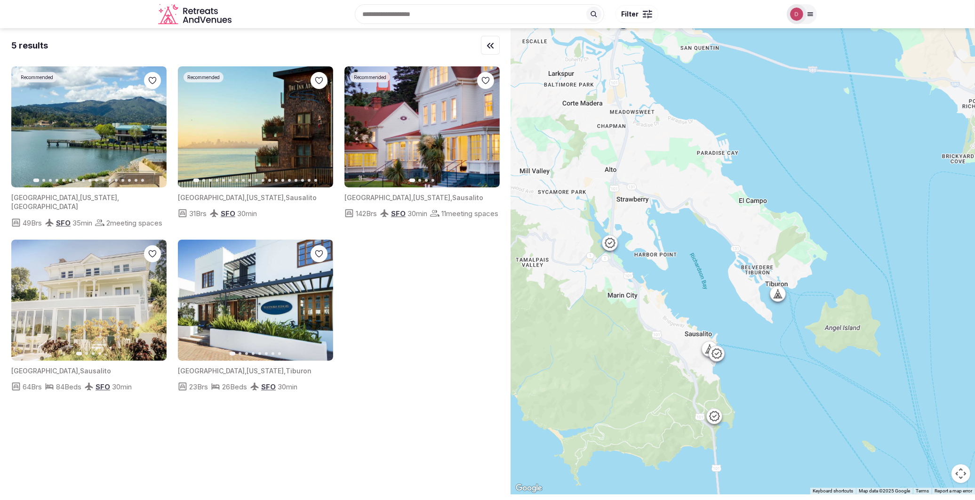
click at [711, 347] on icon at bounding box center [709, 348] width 9 height 9
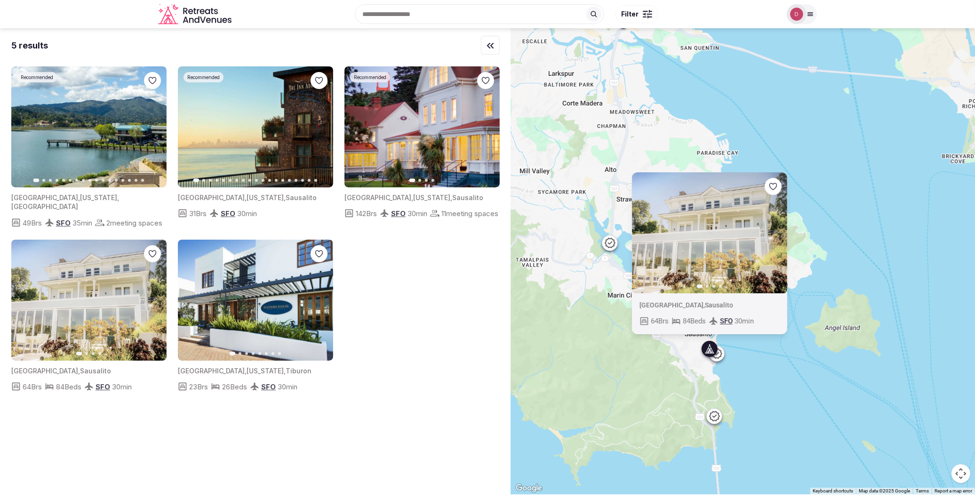
click at [754, 369] on div "Previous slide Next slide [GEOGRAPHIC_DATA] , Sausalito 64 Brs 84 Beds SFO 30 m…" at bounding box center [743, 261] width 464 height 466
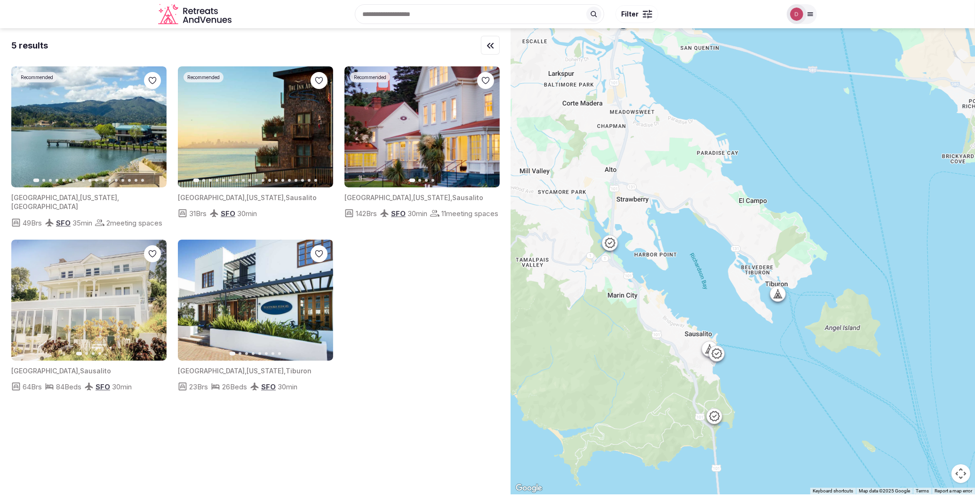
click at [719, 415] on icon at bounding box center [714, 415] width 11 height 11
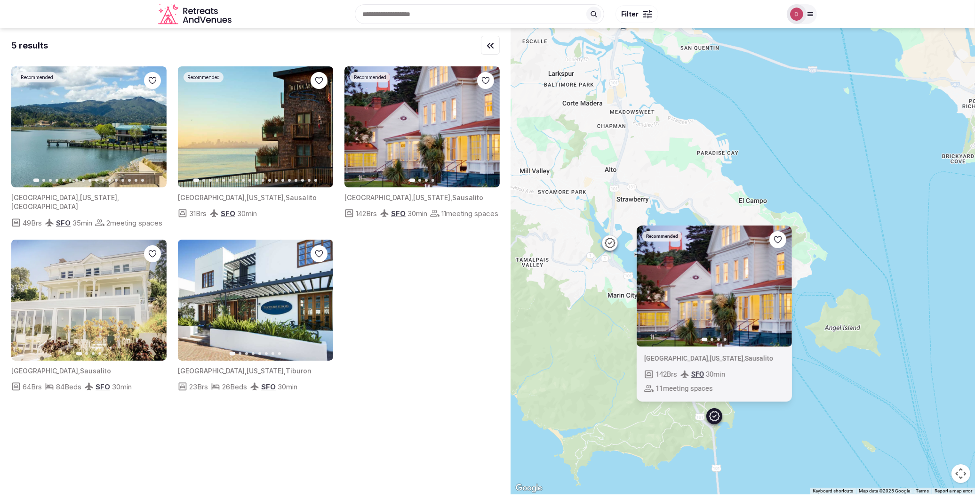
click at [783, 417] on div "Recommended Previous slide Next slide [GEOGRAPHIC_DATA] , [US_STATE] , Sausalit…" at bounding box center [743, 261] width 464 height 466
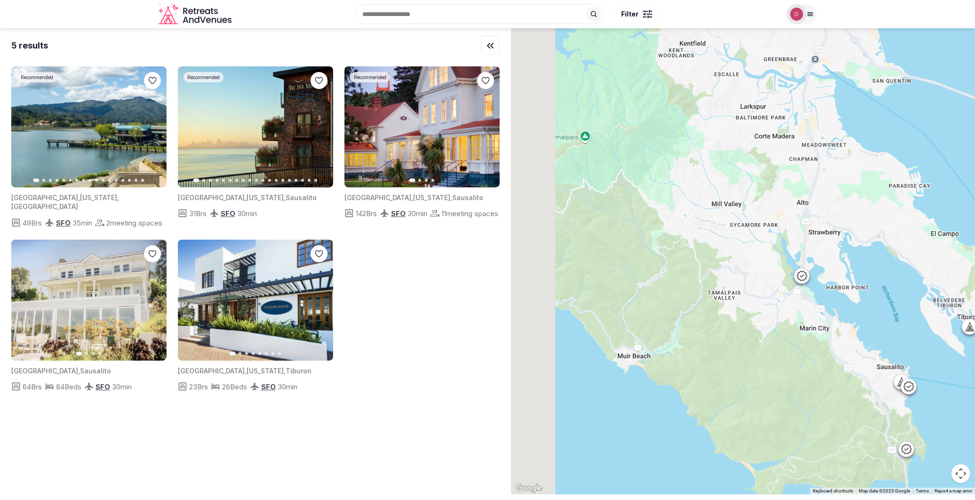
drag, startPoint x: 628, startPoint y: 337, endPoint x: 823, endPoint y: 370, distance: 198.0
click at [823, 370] on div at bounding box center [743, 261] width 464 height 466
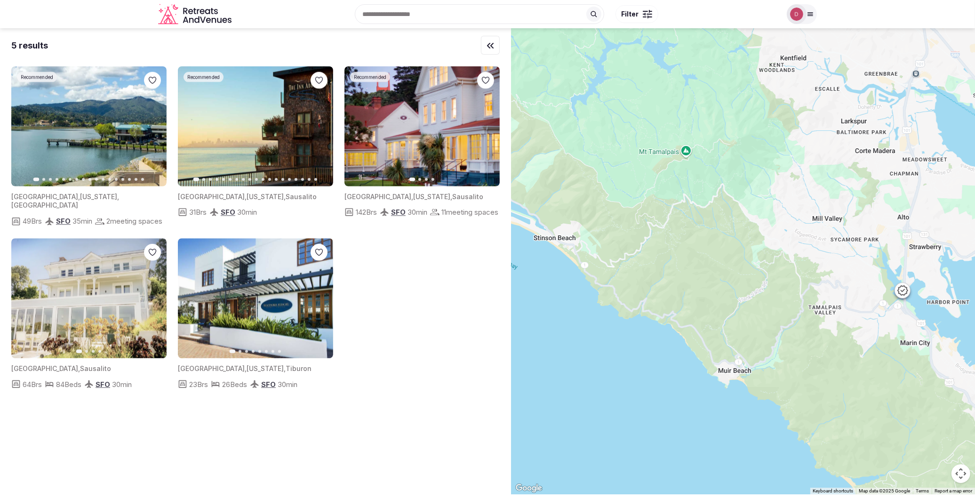
drag, startPoint x: 712, startPoint y: 334, endPoint x: 817, endPoint y: 349, distance: 105.9
click at [817, 349] on div at bounding box center [743, 261] width 464 height 466
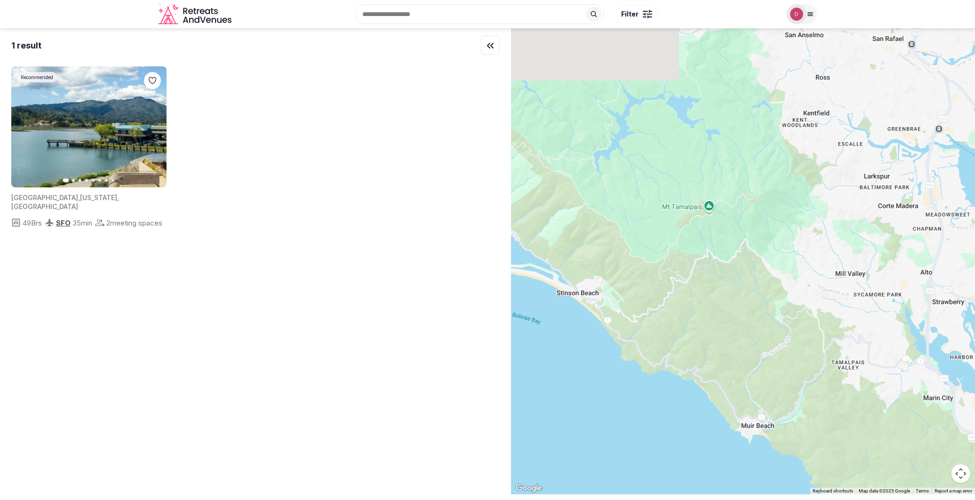
drag, startPoint x: 779, startPoint y: 296, endPoint x: 807, endPoint y: 367, distance: 76.2
click at [807, 367] on div at bounding box center [743, 261] width 464 height 466
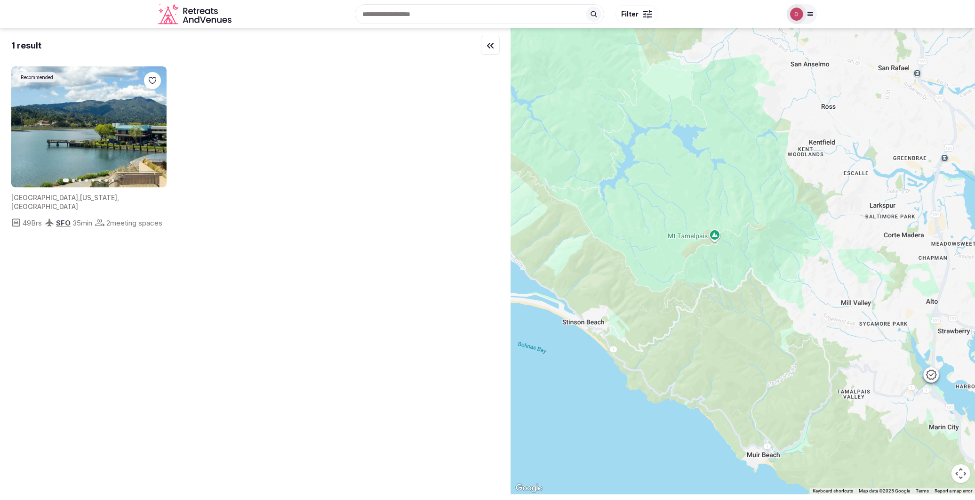
drag, startPoint x: 807, startPoint y: 367, endPoint x: 674, endPoint y: 238, distance: 186.0
click at [674, 238] on div at bounding box center [743, 261] width 464 height 466
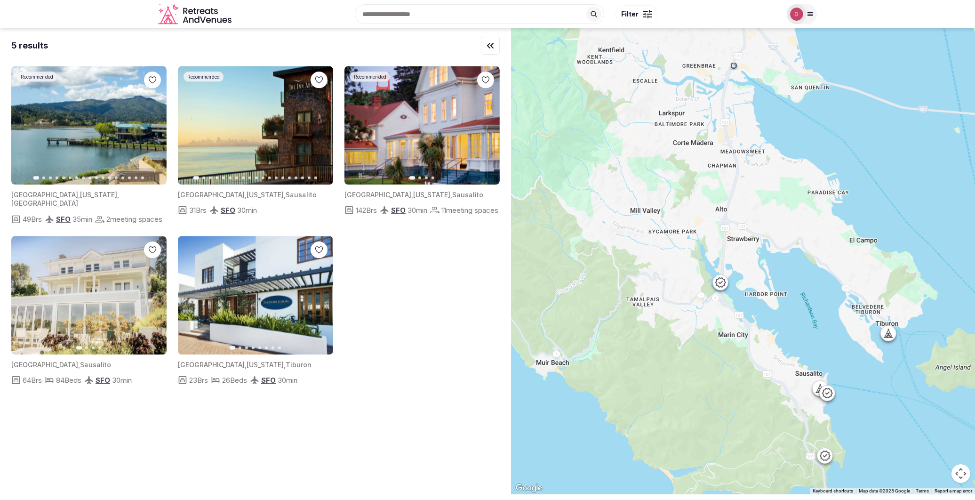
drag, startPoint x: 924, startPoint y: 333, endPoint x: 876, endPoint y: 480, distance: 154.9
click at [876, 480] on div at bounding box center [743, 261] width 464 height 466
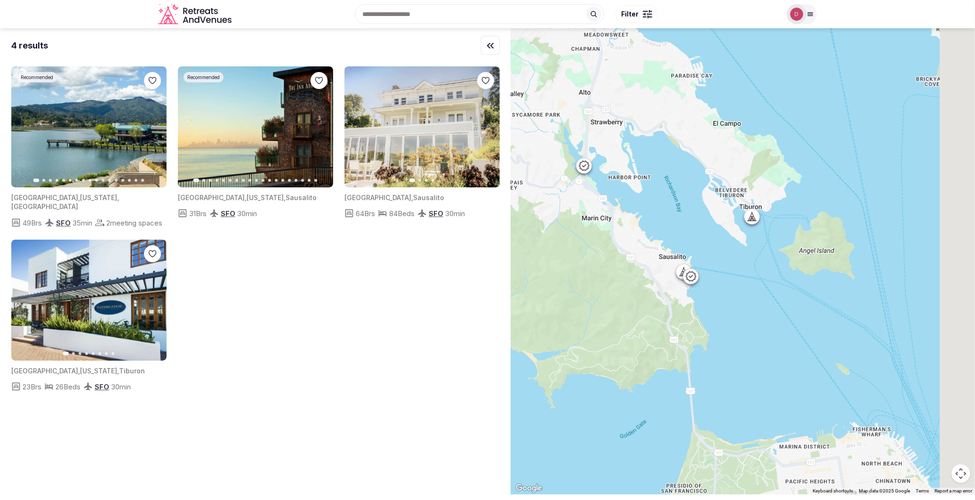
drag, startPoint x: 823, startPoint y: 344, endPoint x: 681, endPoint y: 120, distance: 264.9
click at [681, 120] on div at bounding box center [743, 261] width 464 height 466
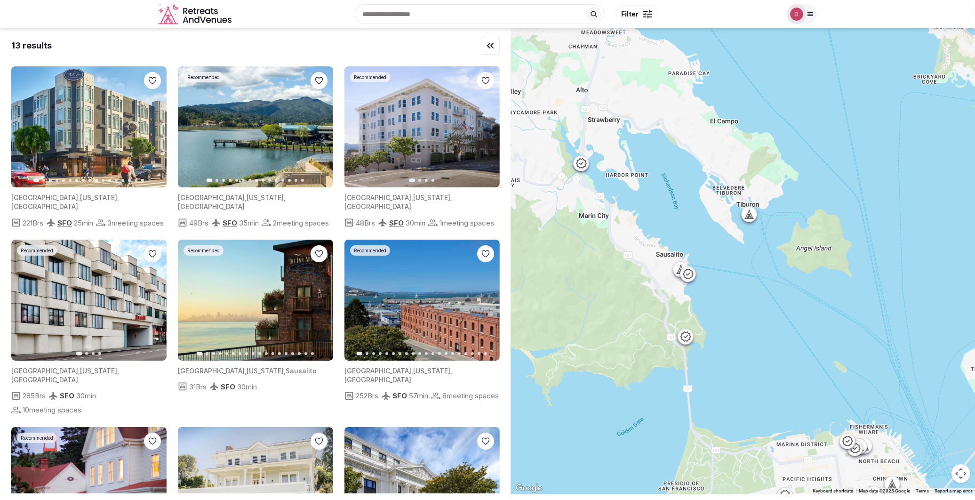
click at [694, 279] on icon at bounding box center [687, 273] width 11 height 11
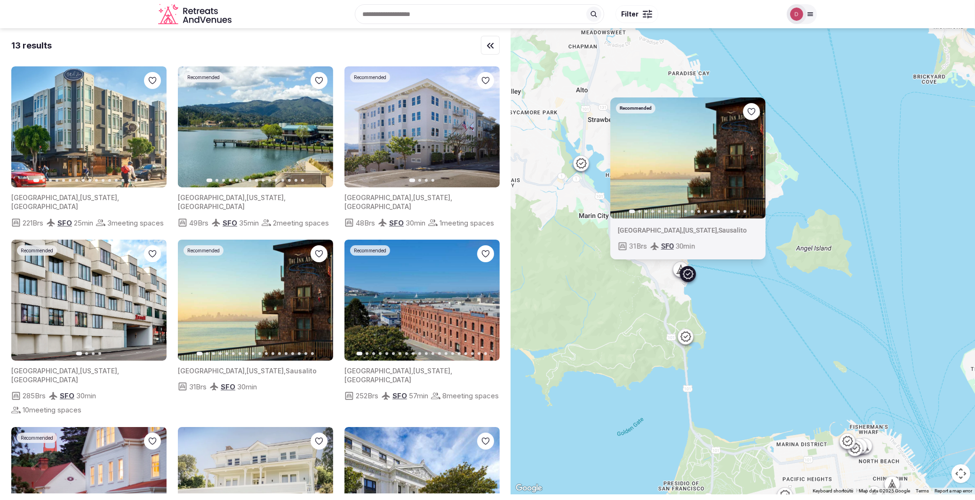
click at [681, 270] on icon at bounding box center [680, 268] width 9 height 9
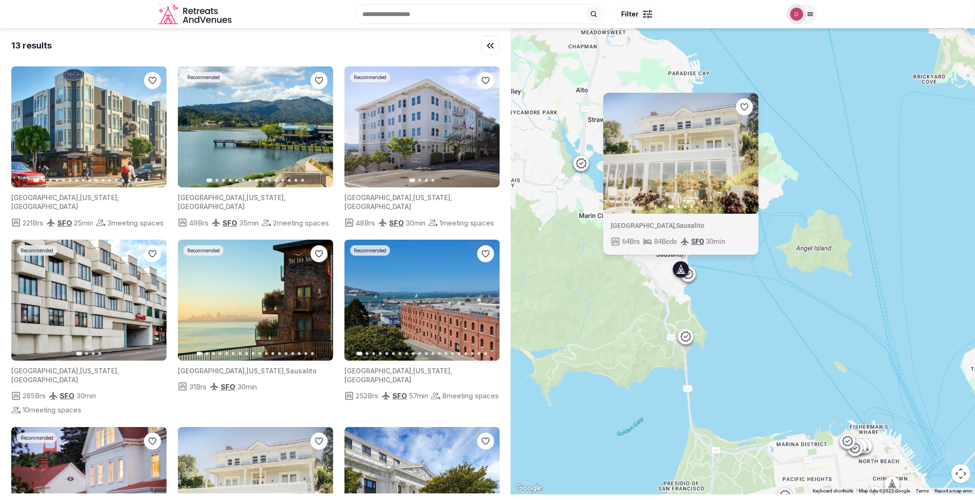
click at [747, 146] on button "Next slide" at bounding box center [745, 152] width 15 height 15
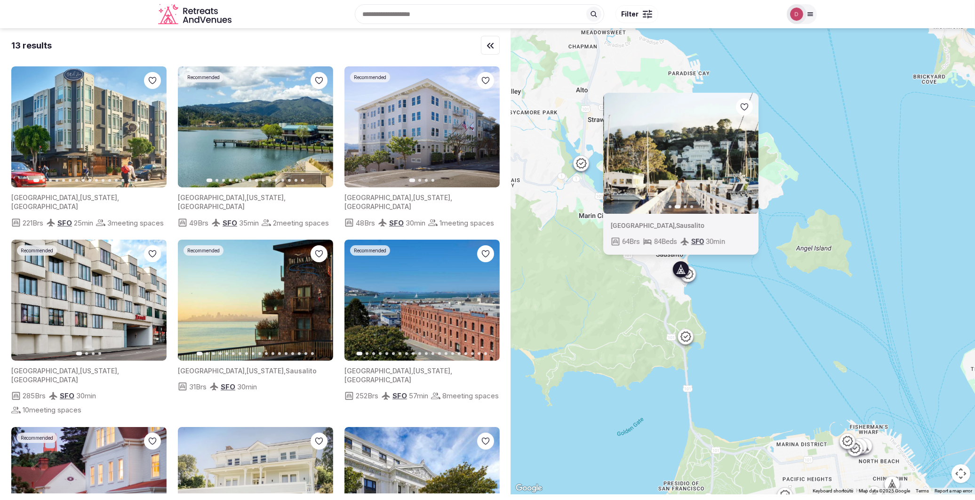
click at [749, 151] on icon "button" at bounding box center [746, 153] width 8 height 8
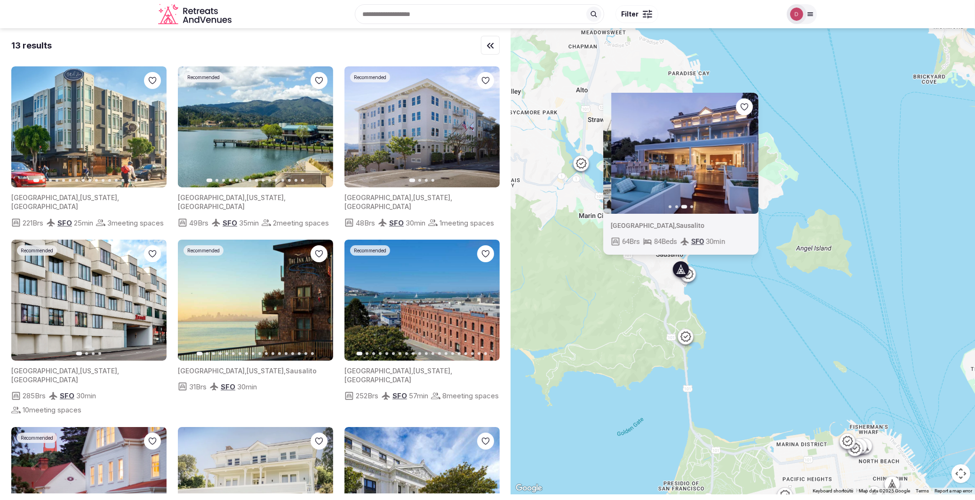
click at [749, 151] on icon "button" at bounding box center [746, 153] width 8 height 8
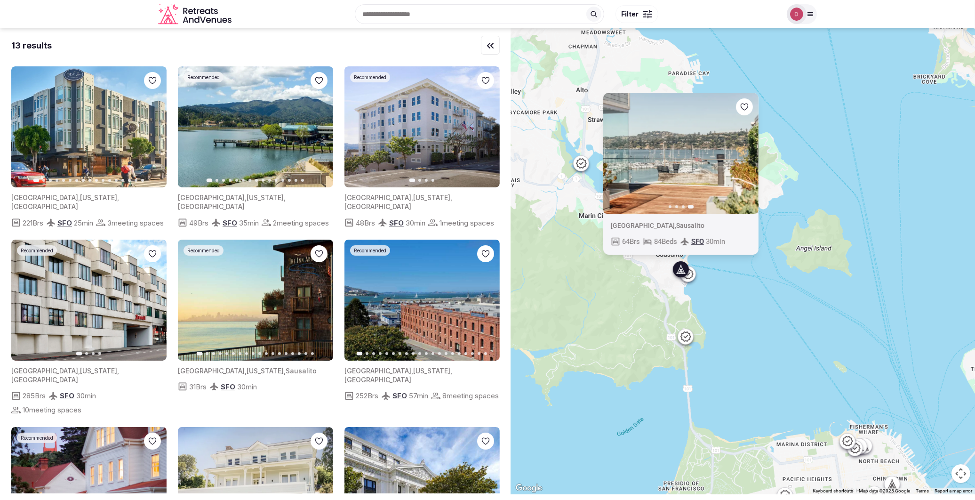
click at [797, 336] on div "Previous slide Next slide [GEOGRAPHIC_DATA] , Sausalito 64 Brs 84 Beds SFO 30 m…" at bounding box center [743, 261] width 464 height 466
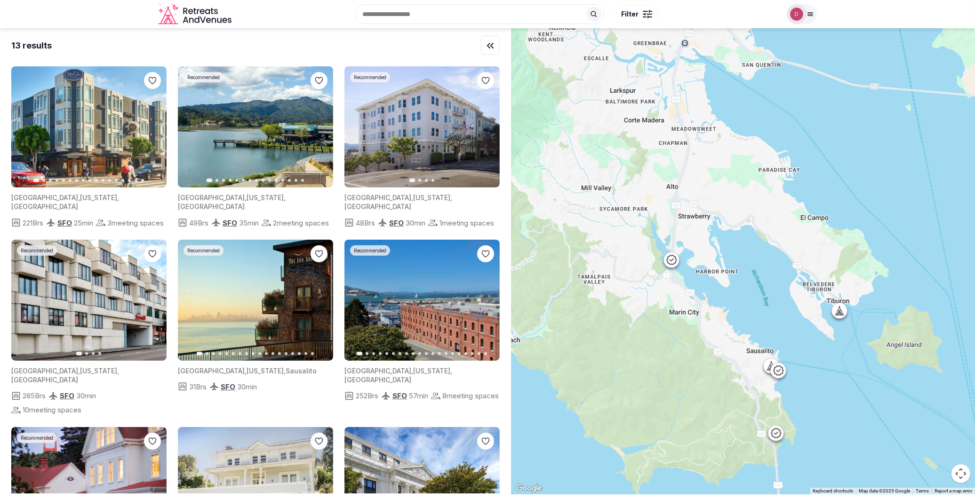
drag, startPoint x: 770, startPoint y: 304, endPoint x: 863, endPoint y: 401, distance: 134.5
click at [863, 401] on div at bounding box center [743, 261] width 464 height 466
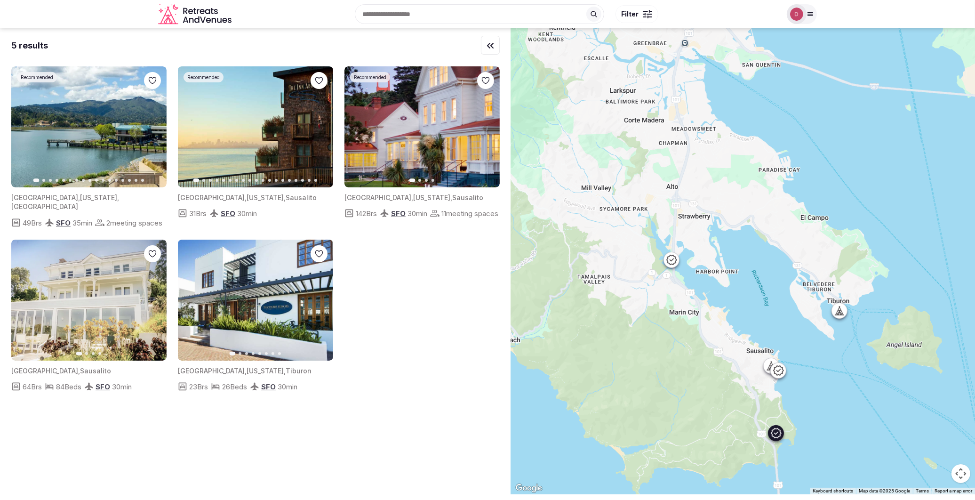
click at [487, 127] on icon "button" at bounding box center [487, 127] width 8 height 8
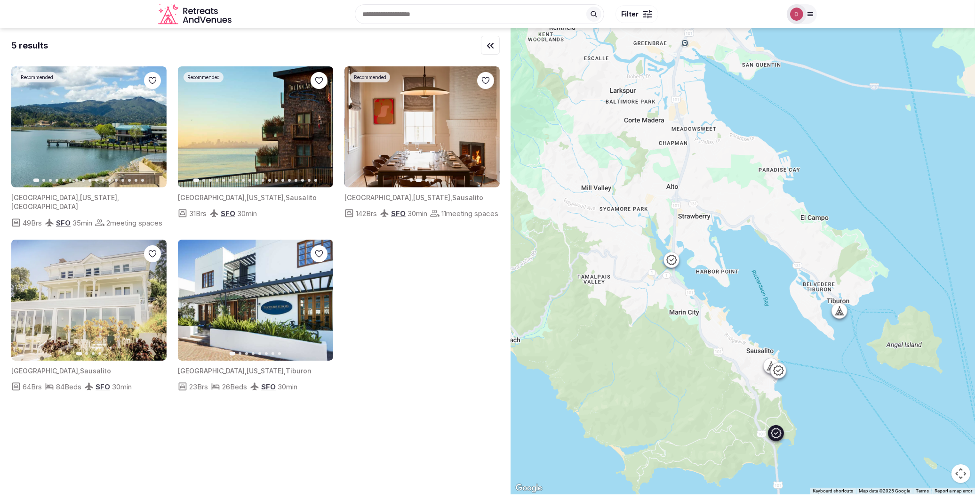
click at [487, 127] on icon "button" at bounding box center [487, 127] width 8 height 8
